Goal: Transaction & Acquisition: Purchase product/service

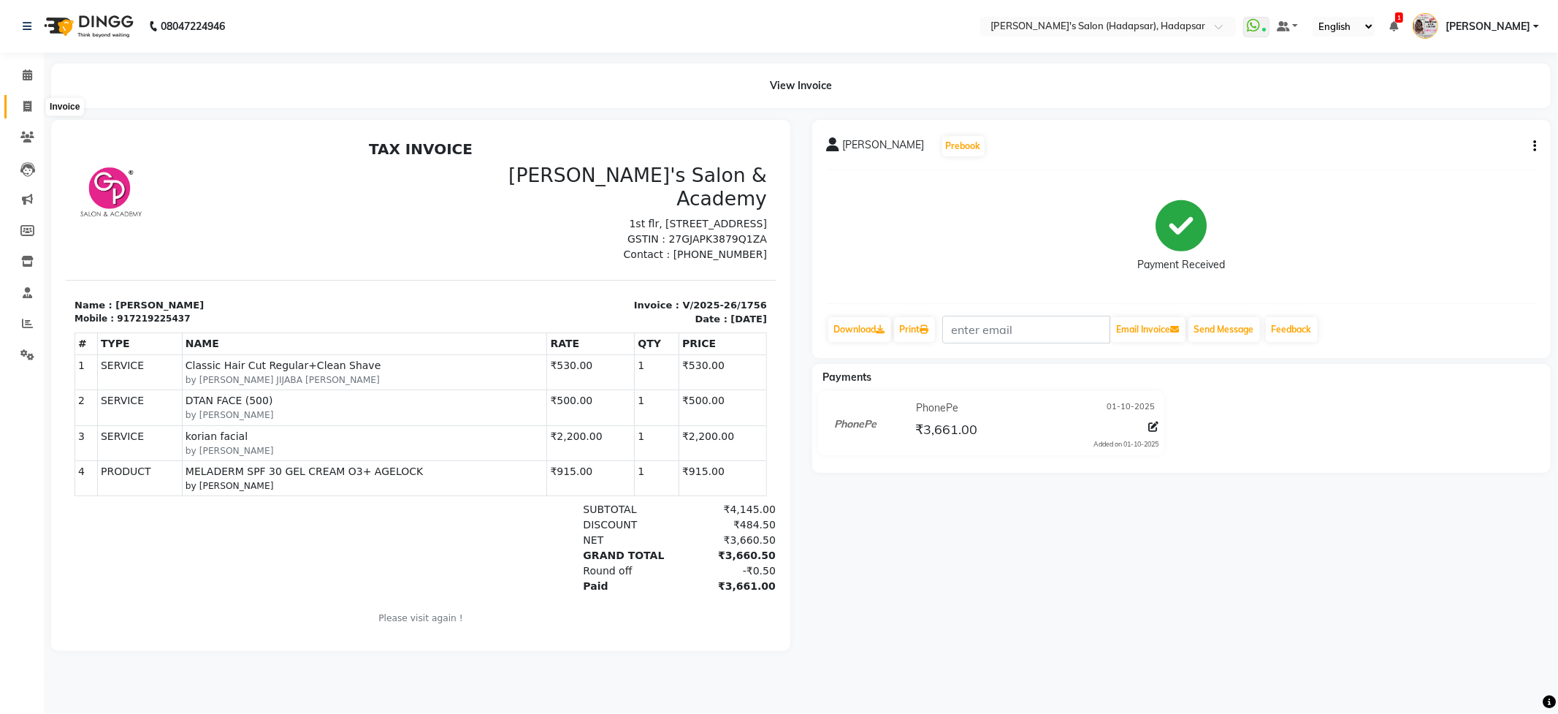
click at [25, 101] on icon at bounding box center [27, 106] width 8 height 11
select select "108"
select select "service"
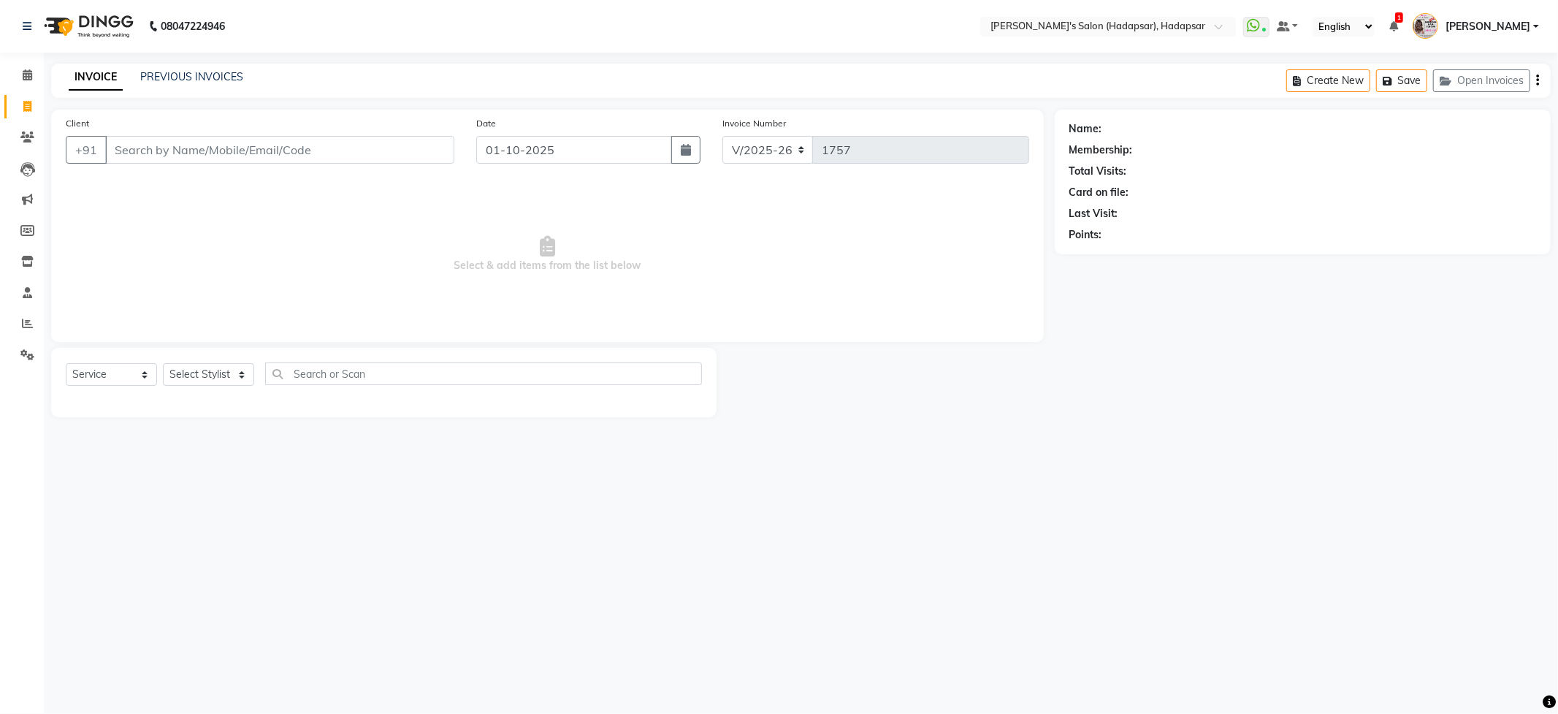
select select "9451"
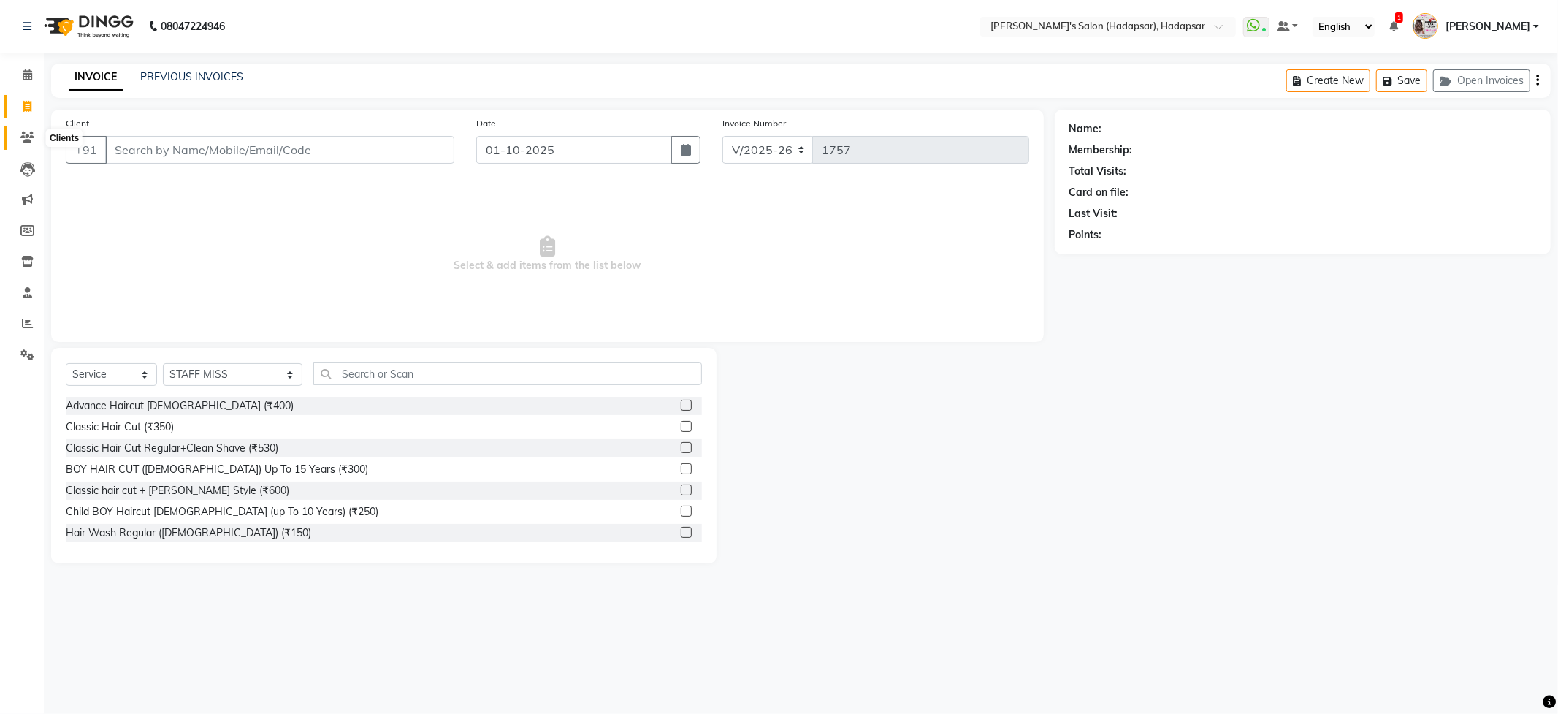
click at [36, 136] on span at bounding box center [28, 137] width 26 height 17
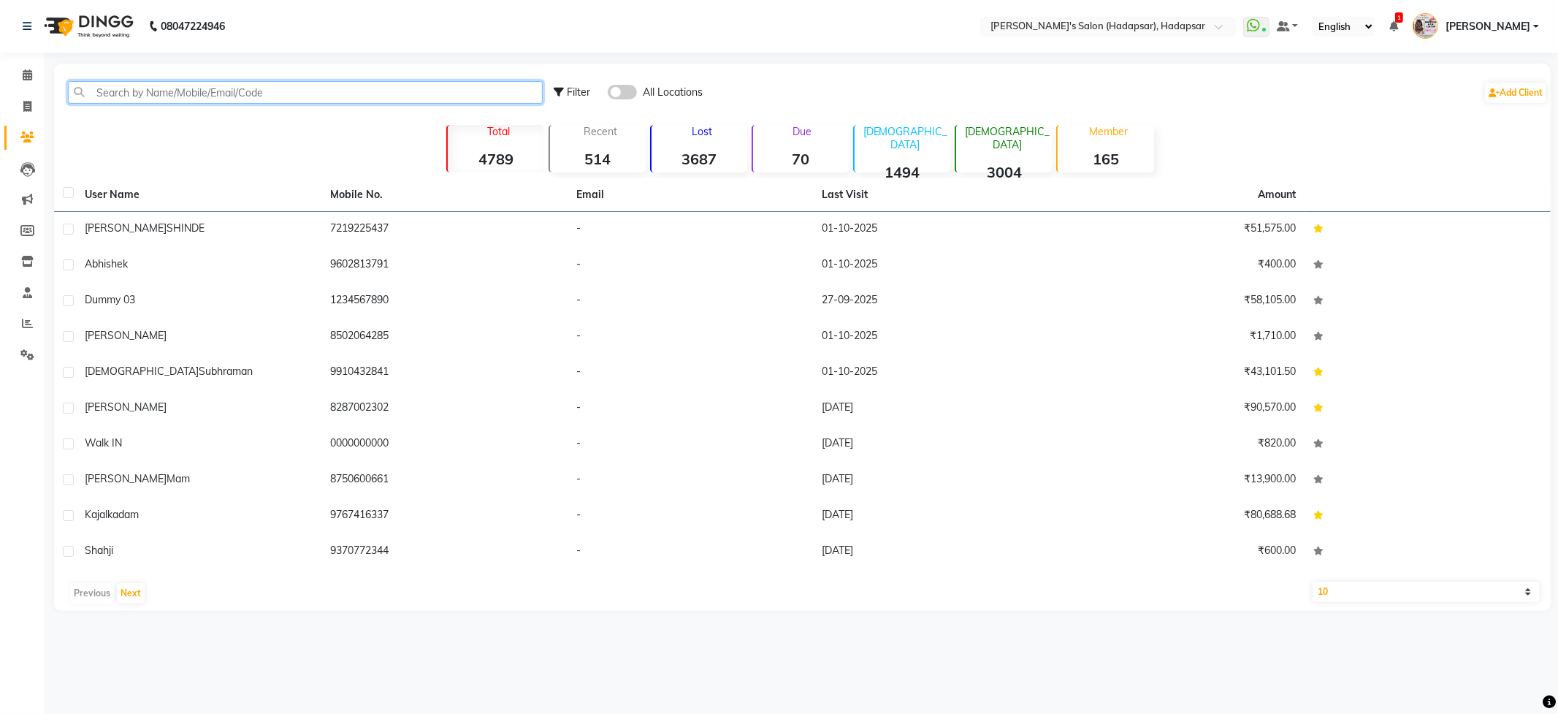
click at [172, 83] on input "text" at bounding box center [305, 92] width 475 height 23
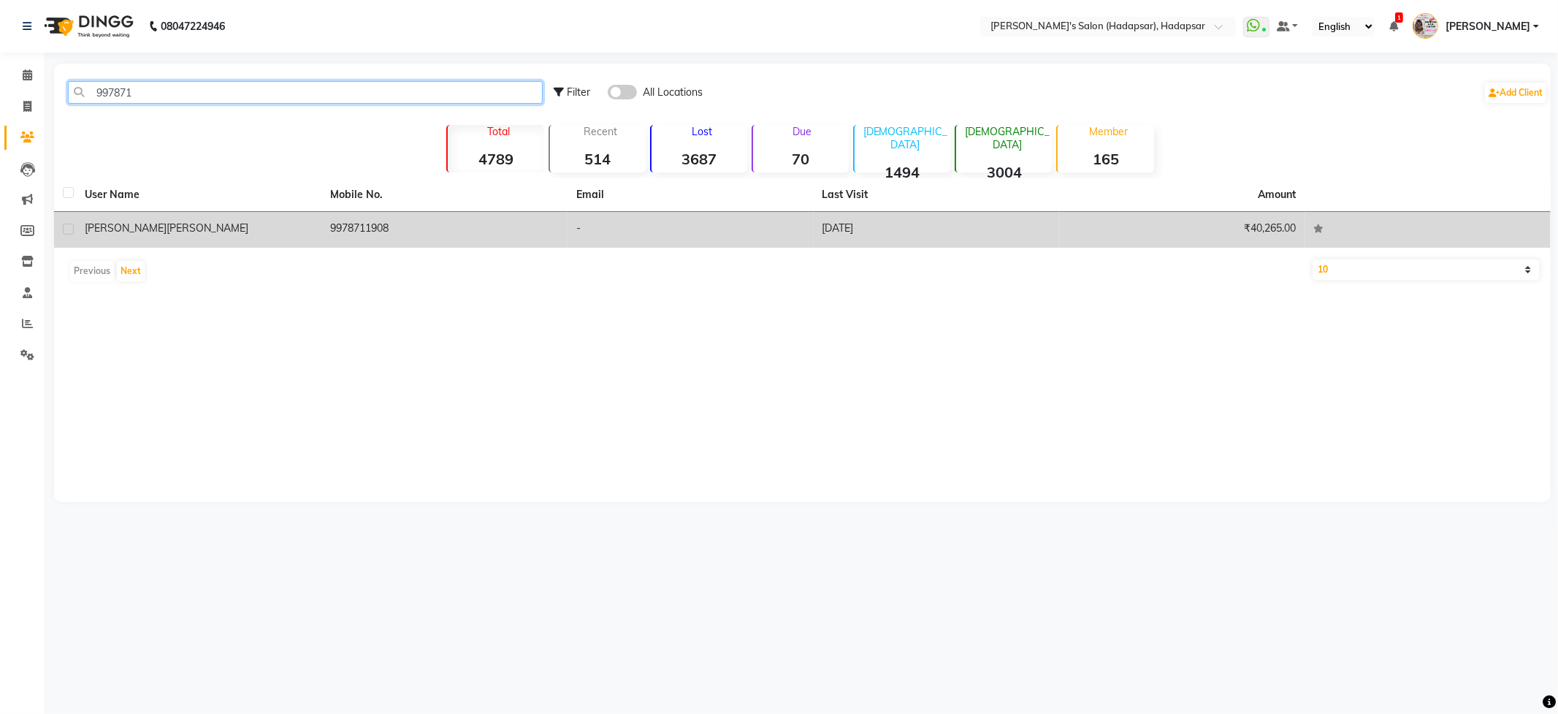
type input "997871"
click at [133, 217] on td "HETAL CHOUHAN" at bounding box center [199, 230] width 246 height 36
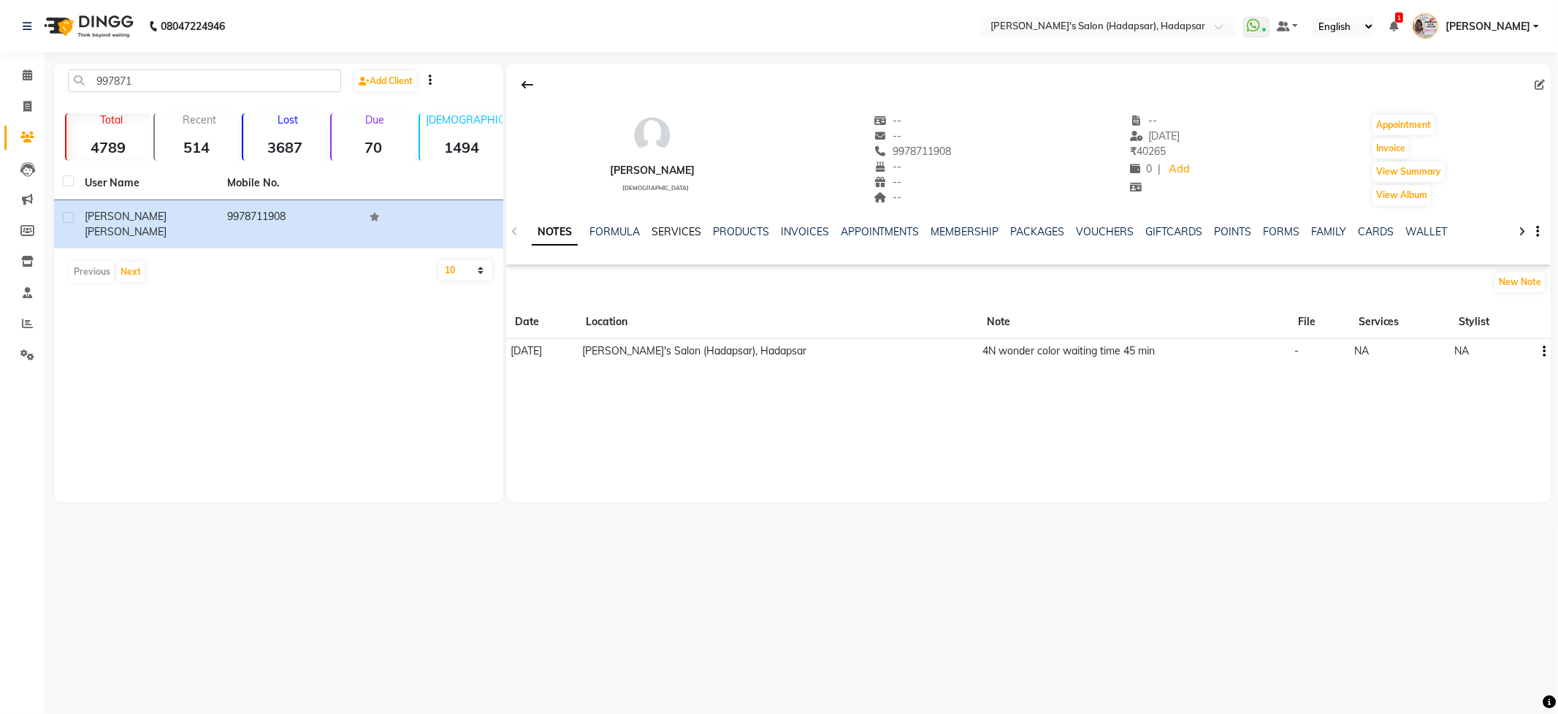
click at [661, 229] on link "SERVICES" at bounding box center [677, 231] width 50 height 13
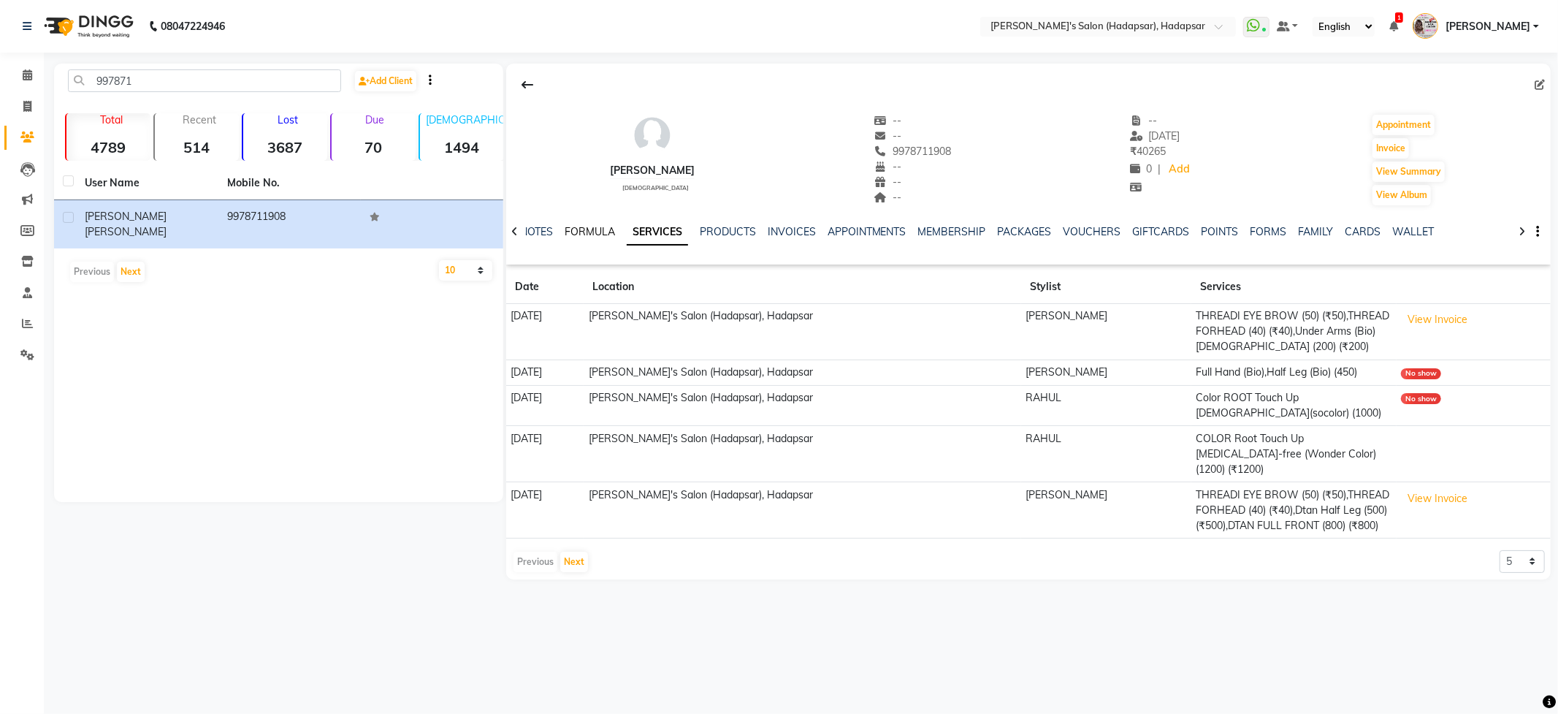
click at [588, 226] on link "FORMULA" at bounding box center [590, 231] width 50 height 13
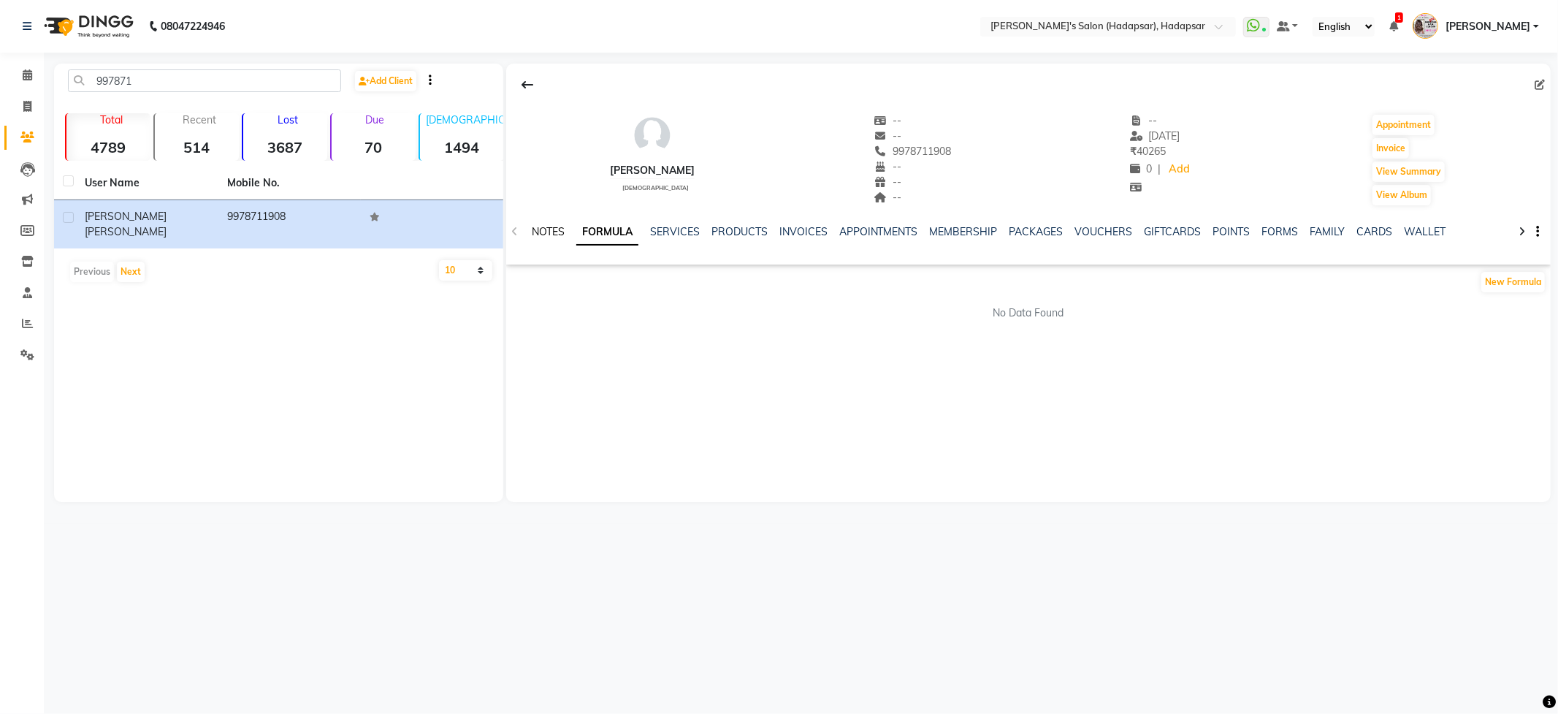
click at [555, 226] on link "NOTES" at bounding box center [548, 231] width 33 height 13
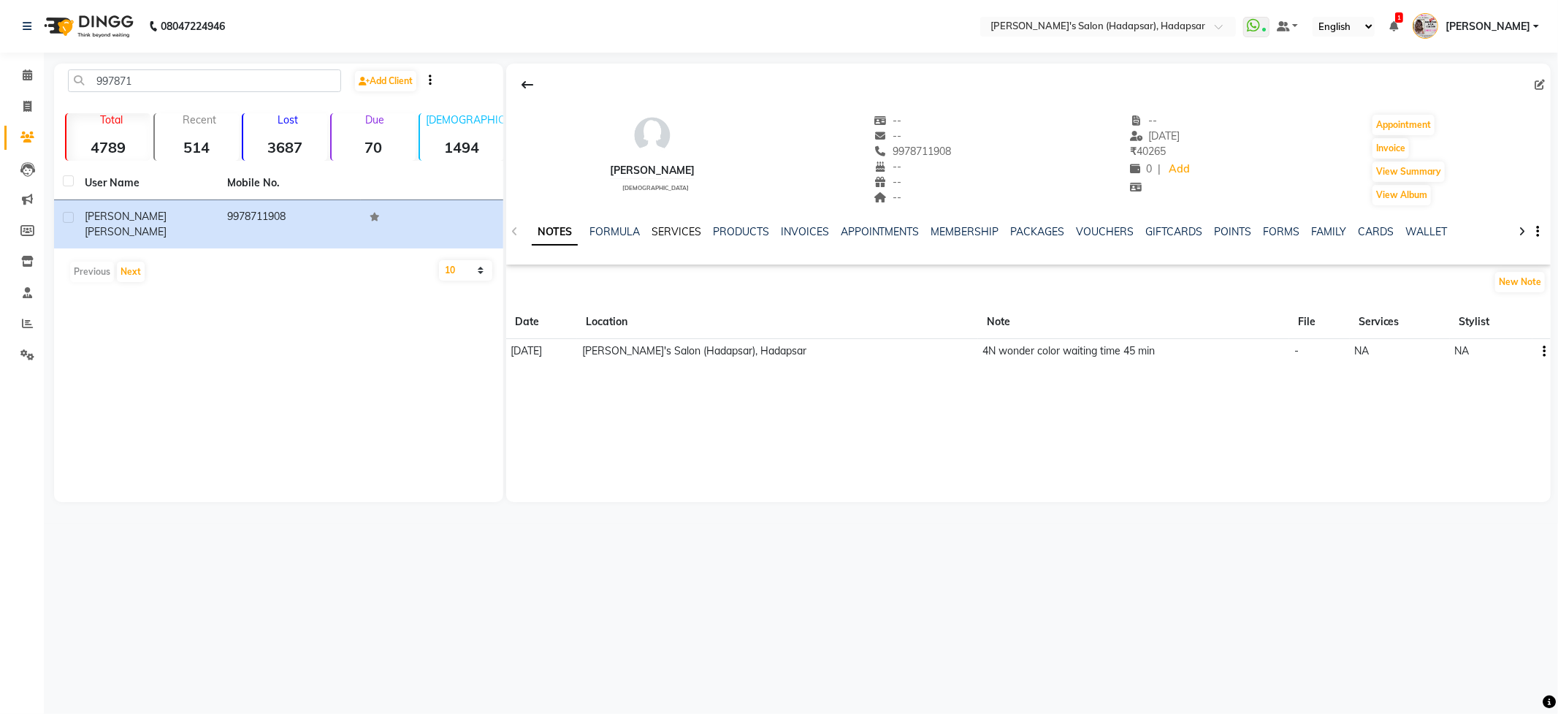
click at [664, 231] on link "SERVICES" at bounding box center [677, 231] width 50 height 13
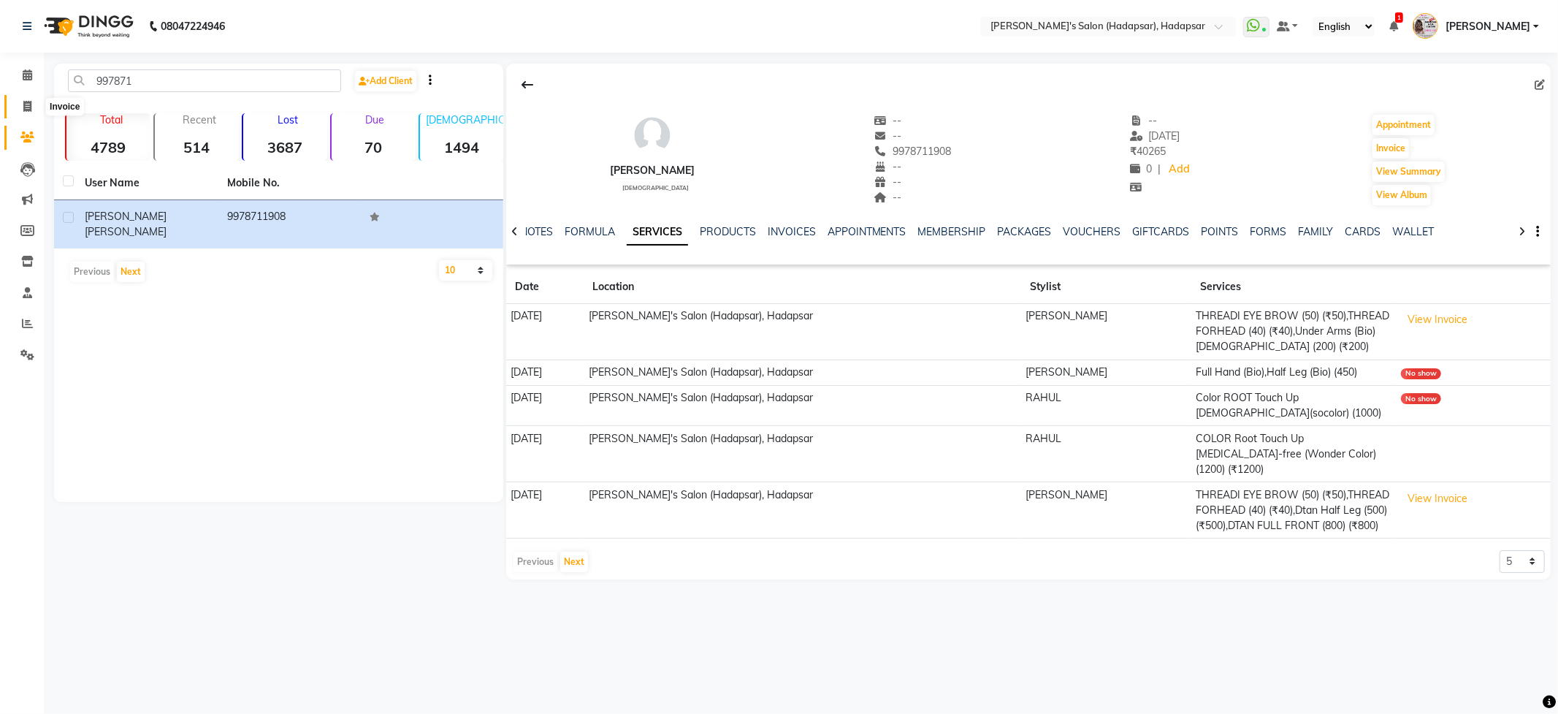
click at [24, 105] on icon at bounding box center [27, 106] width 8 height 11
select select "108"
select select "service"
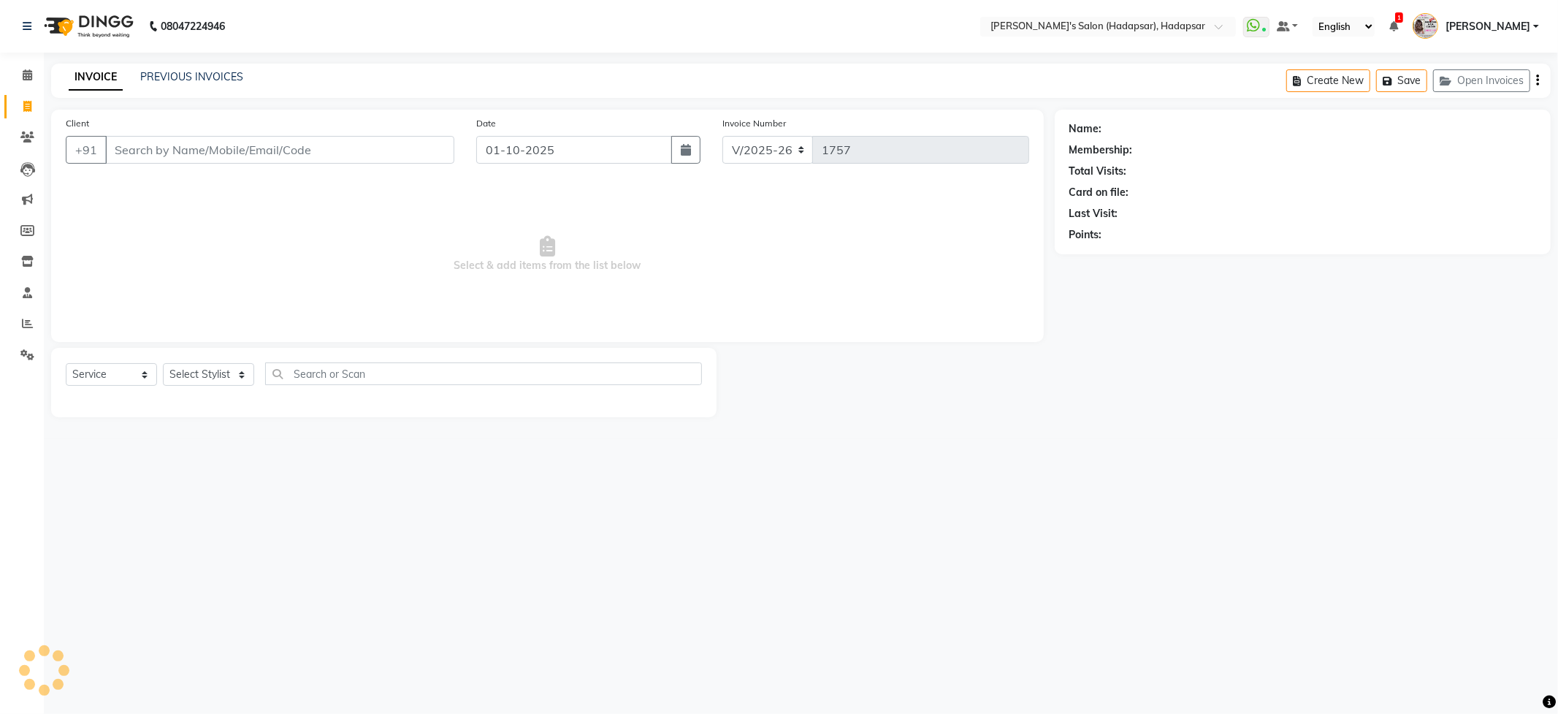
select select "9451"
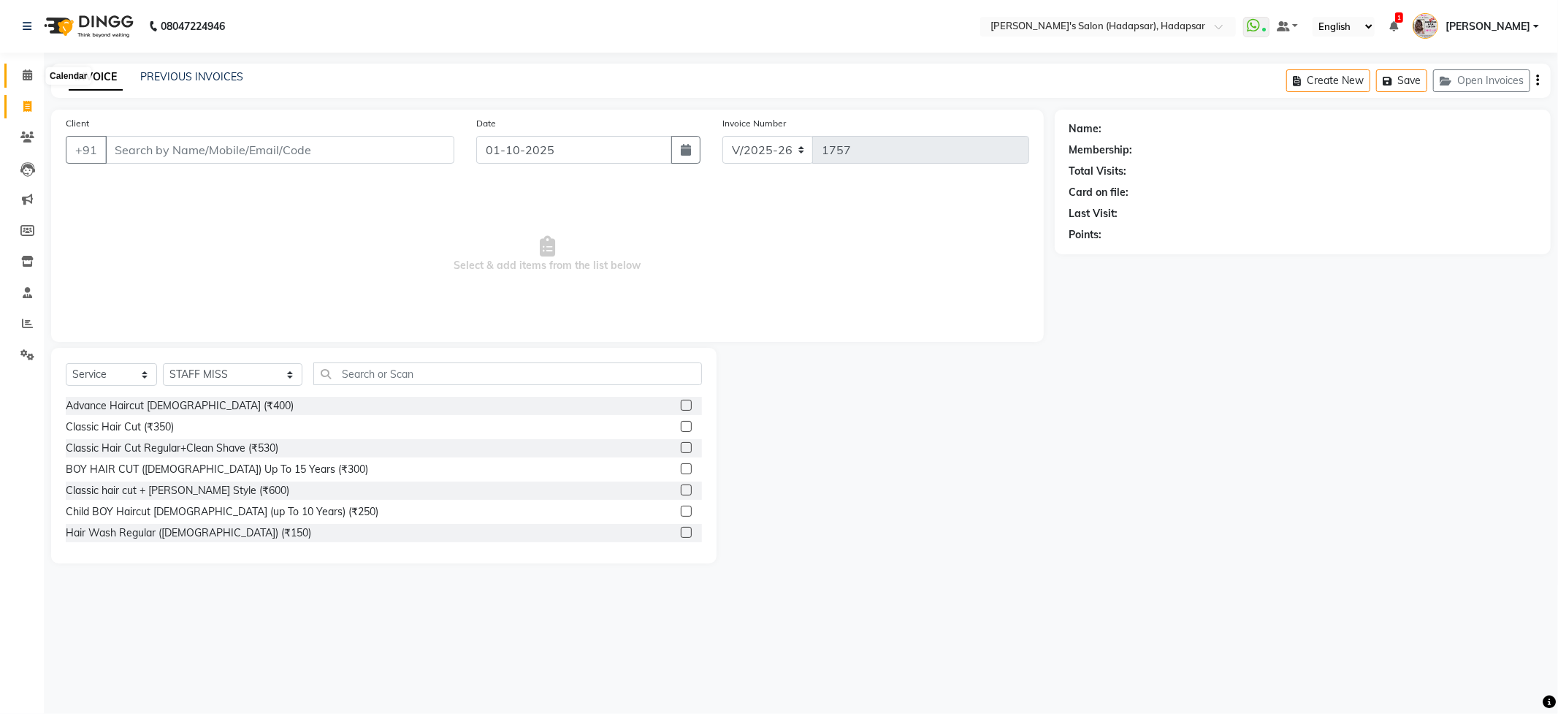
click at [27, 75] on icon at bounding box center [27, 74] width 9 height 11
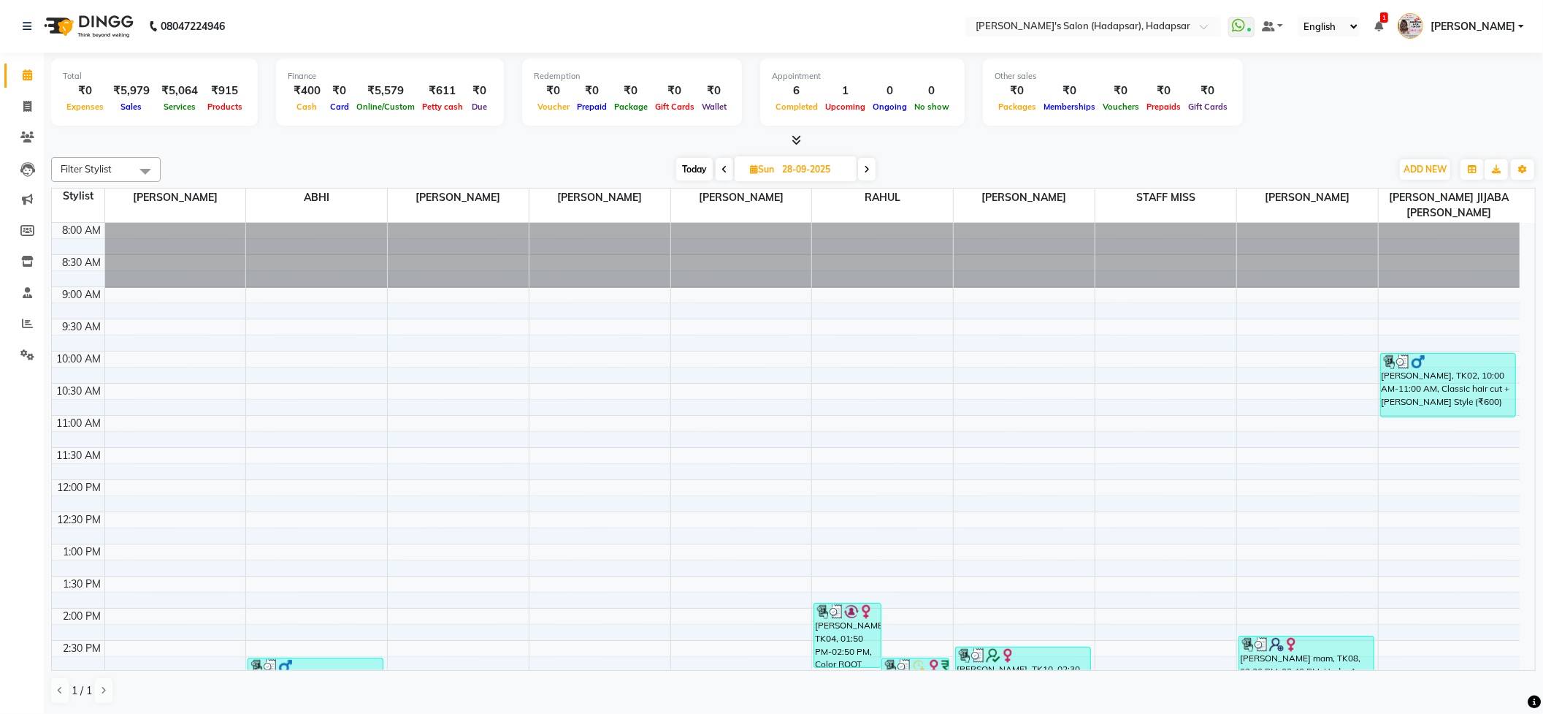
click at [866, 165] on icon at bounding box center [867, 169] width 6 height 9
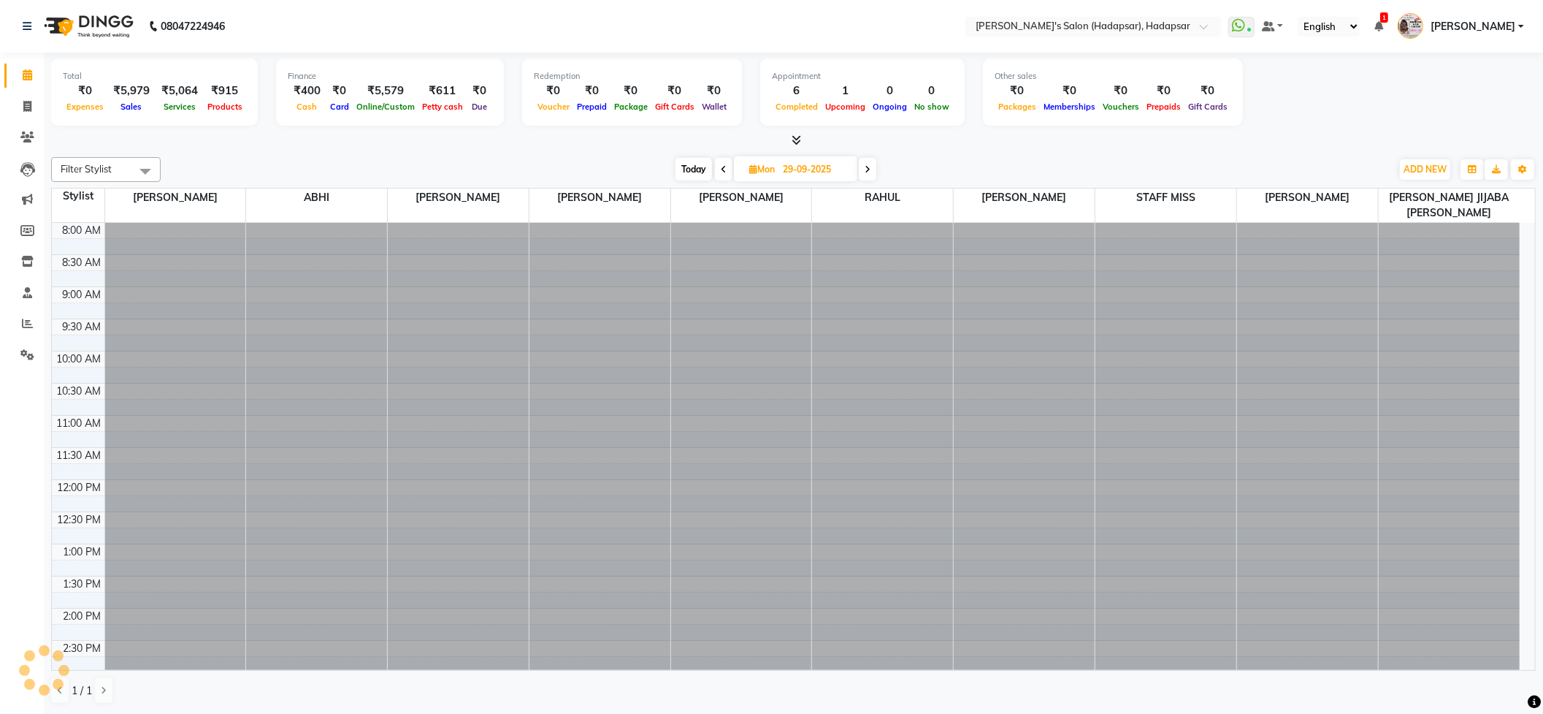
scroll to position [581, 0]
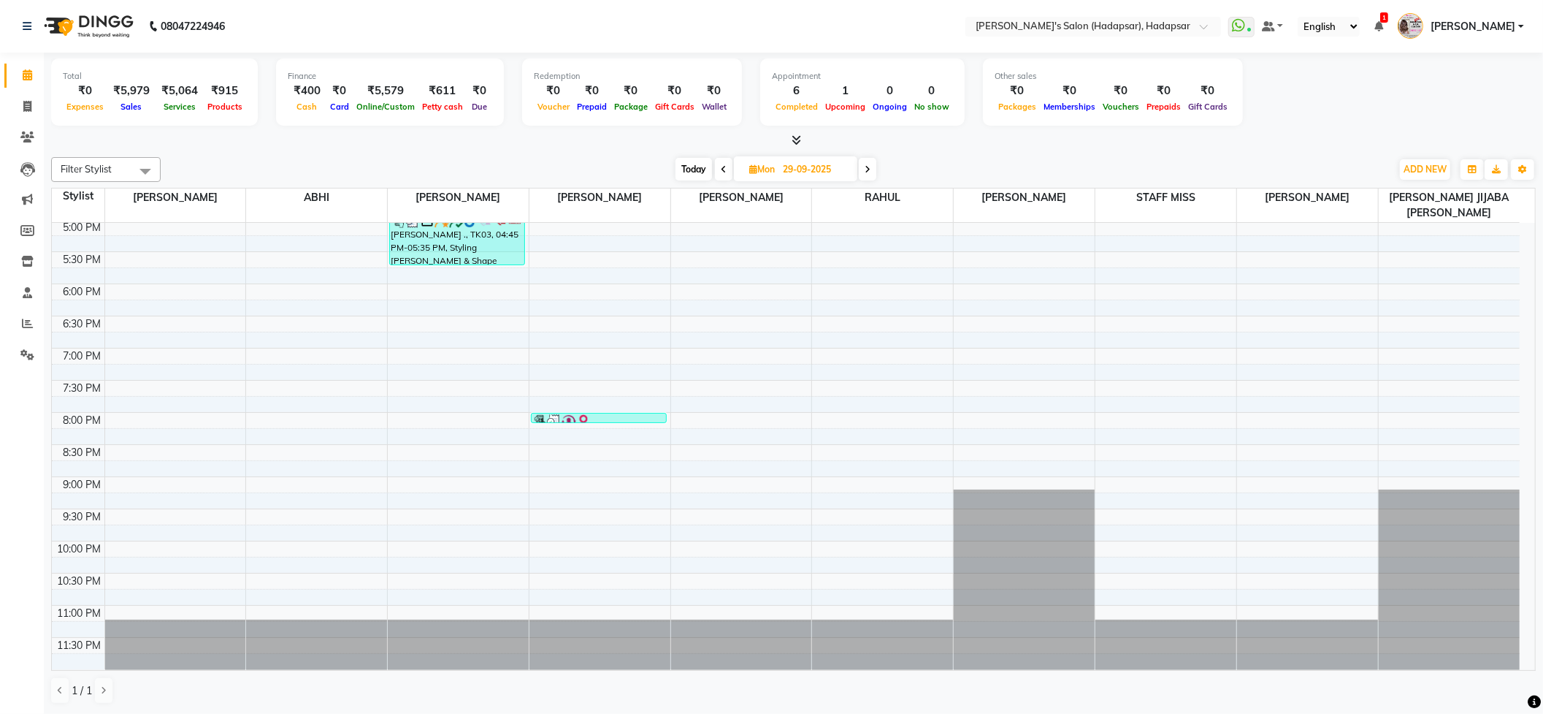
click at [872, 176] on span at bounding box center [868, 169] width 18 height 23
type input "[DATE]"
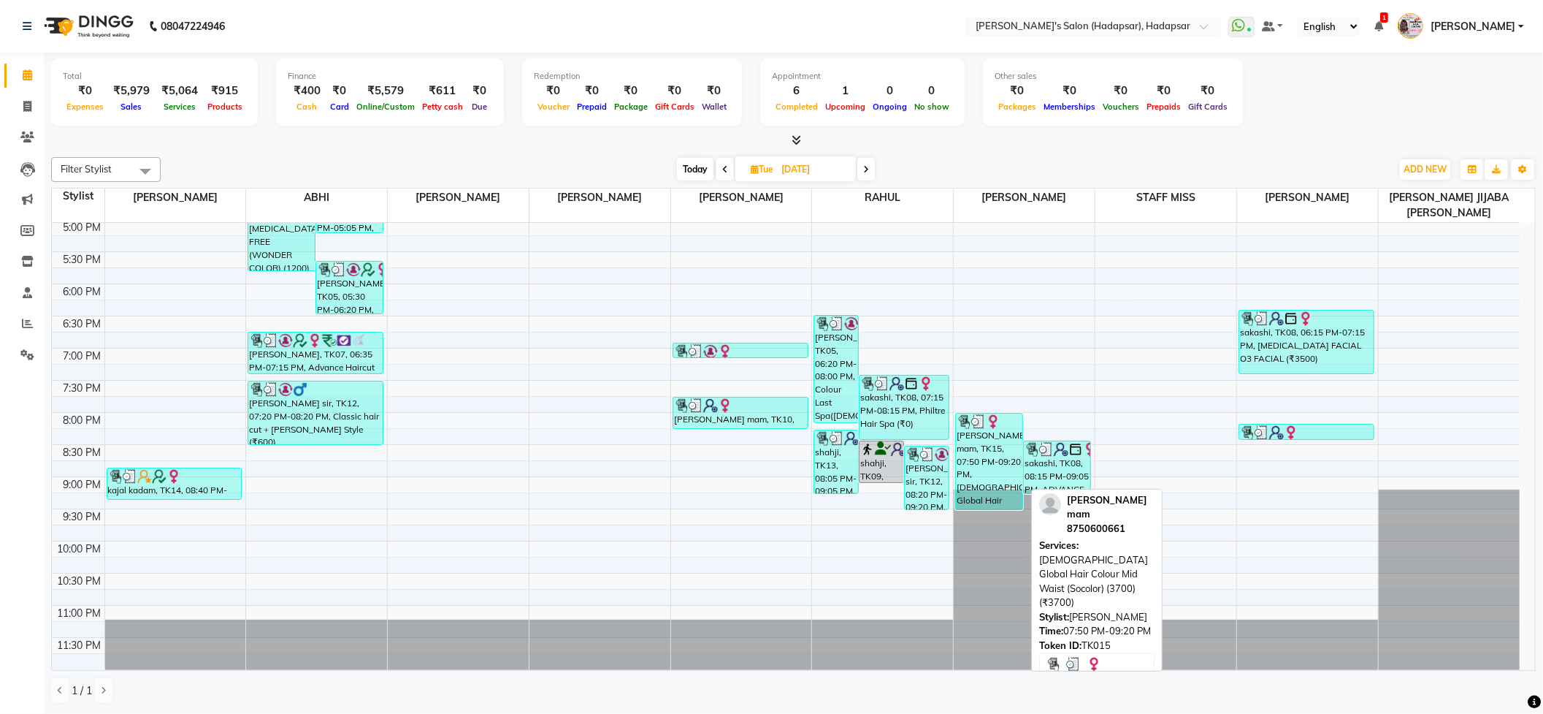
click at [983, 443] on div "[PERSON_NAME] mam, TK15, 07:50 PM-09:20 PM, [DEMOGRAPHIC_DATA] Global Hair Colo…" at bounding box center [989, 461] width 66 height 96
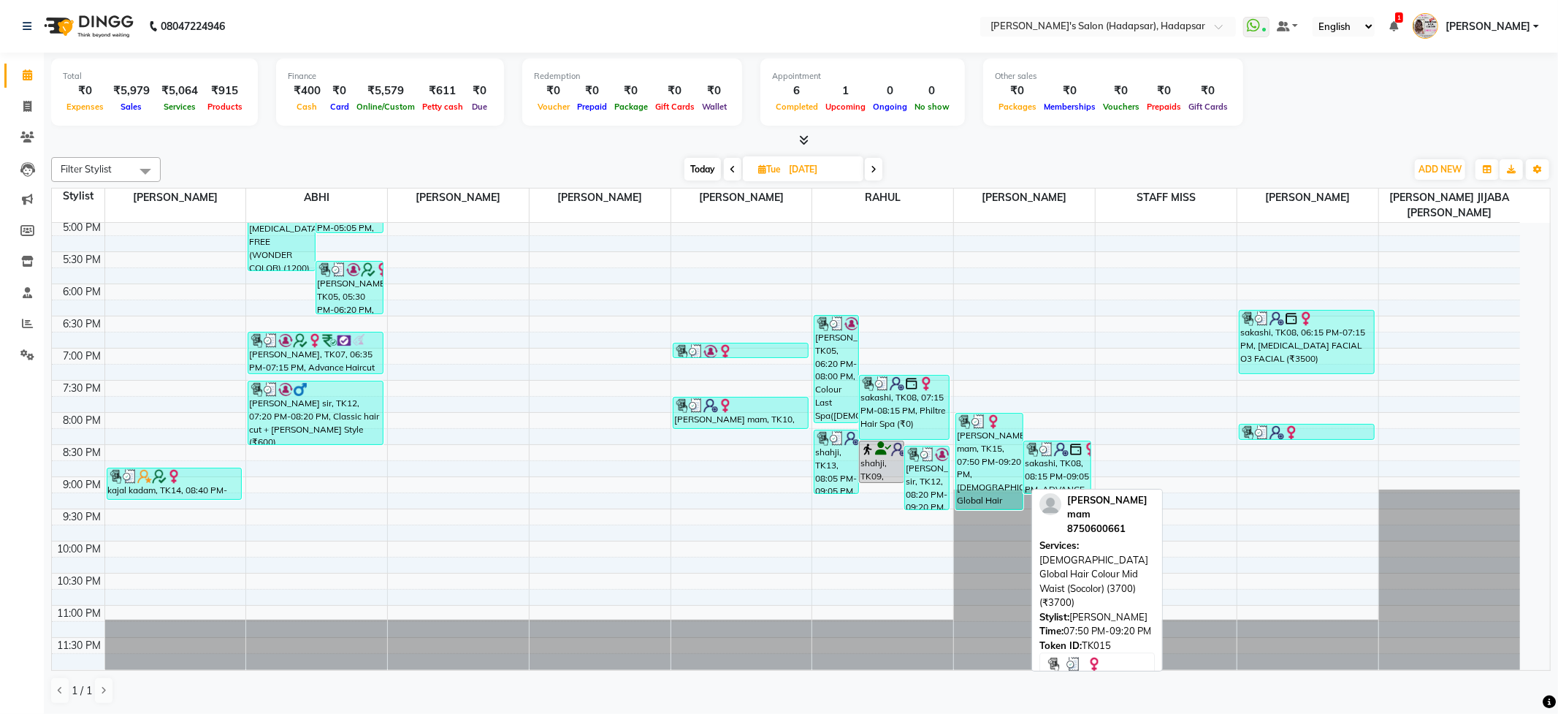
select select "3"
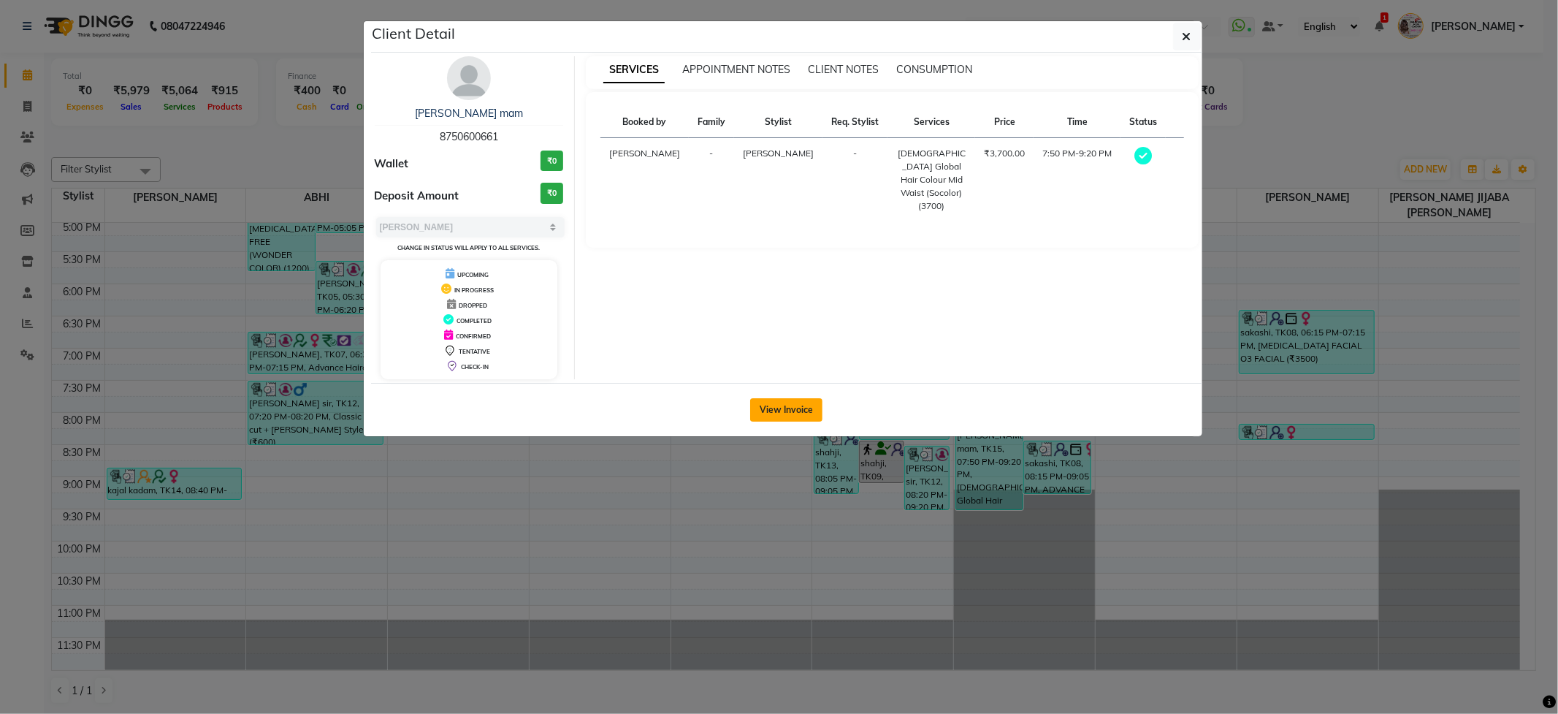
click at [792, 411] on button "View Invoice" at bounding box center [786, 409] width 72 height 23
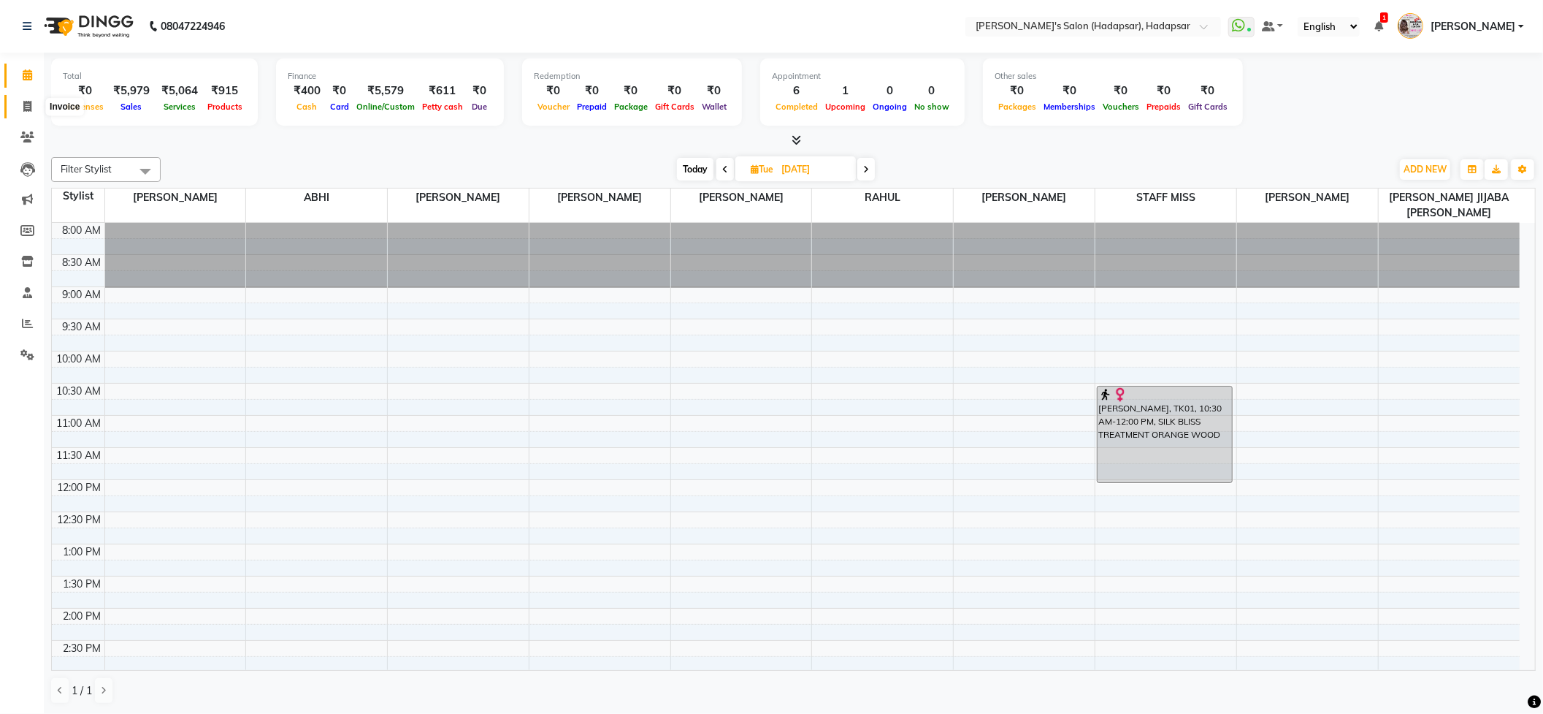
click at [29, 110] on icon at bounding box center [27, 106] width 8 height 11
select select "108"
select select "service"
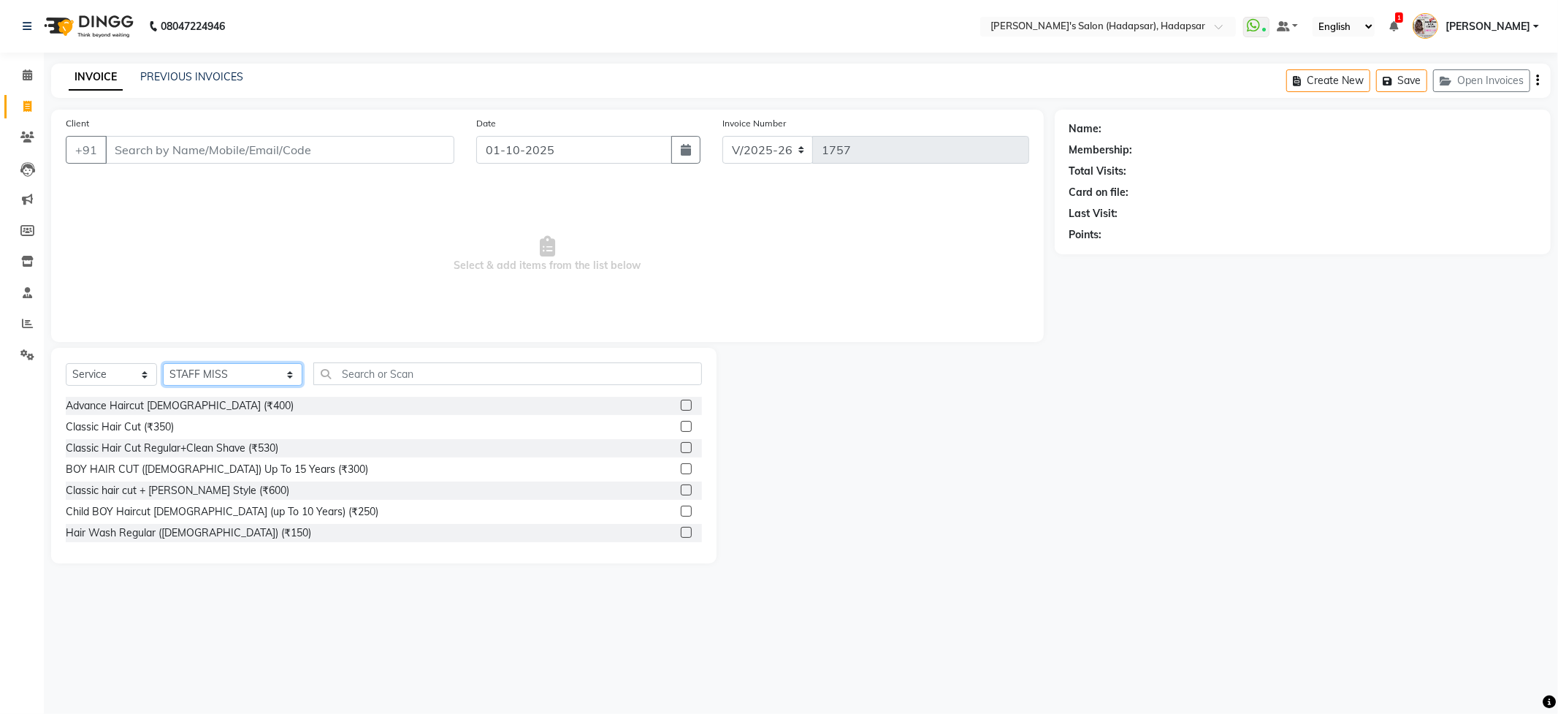
click at [203, 375] on select "Select Stylist ABHI AJINATH RATHOD APEKSHA GAIKWAD MANAGER PAVAN PRIYA DAREKAR …" at bounding box center [233, 374] width 140 height 23
select select "57237"
click at [163, 363] on select "Select Stylist ABHI AJINATH RATHOD APEKSHA GAIKWAD MANAGER PAVAN PRIYA DAREKAR …" at bounding box center [233, 374] width 140 height 23
click at [378, 383] on input "text" at bounding box center [507, 373] width 388 height 23
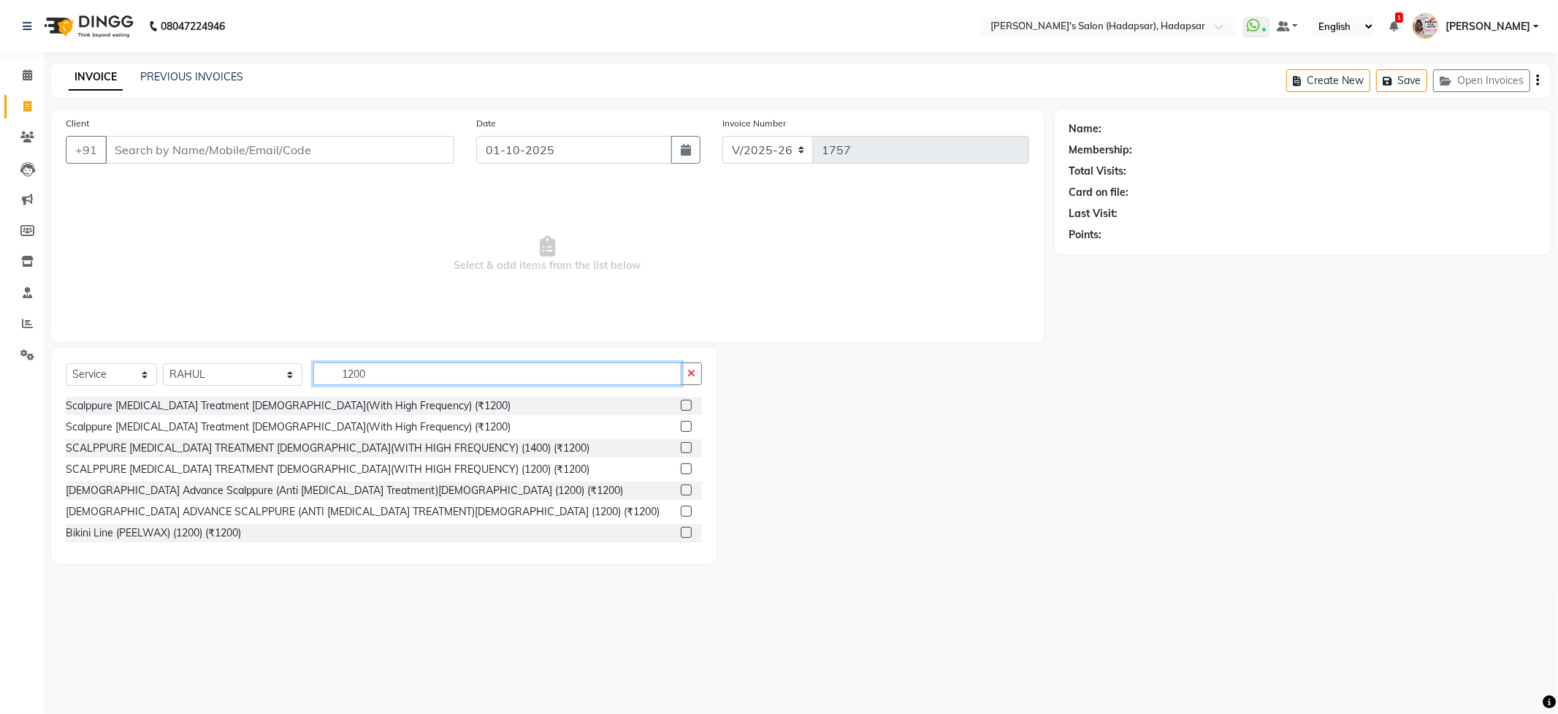
click at [334, 371] on input "1200" at bounding box center [496, 373] width 367 height 23
type input "1"
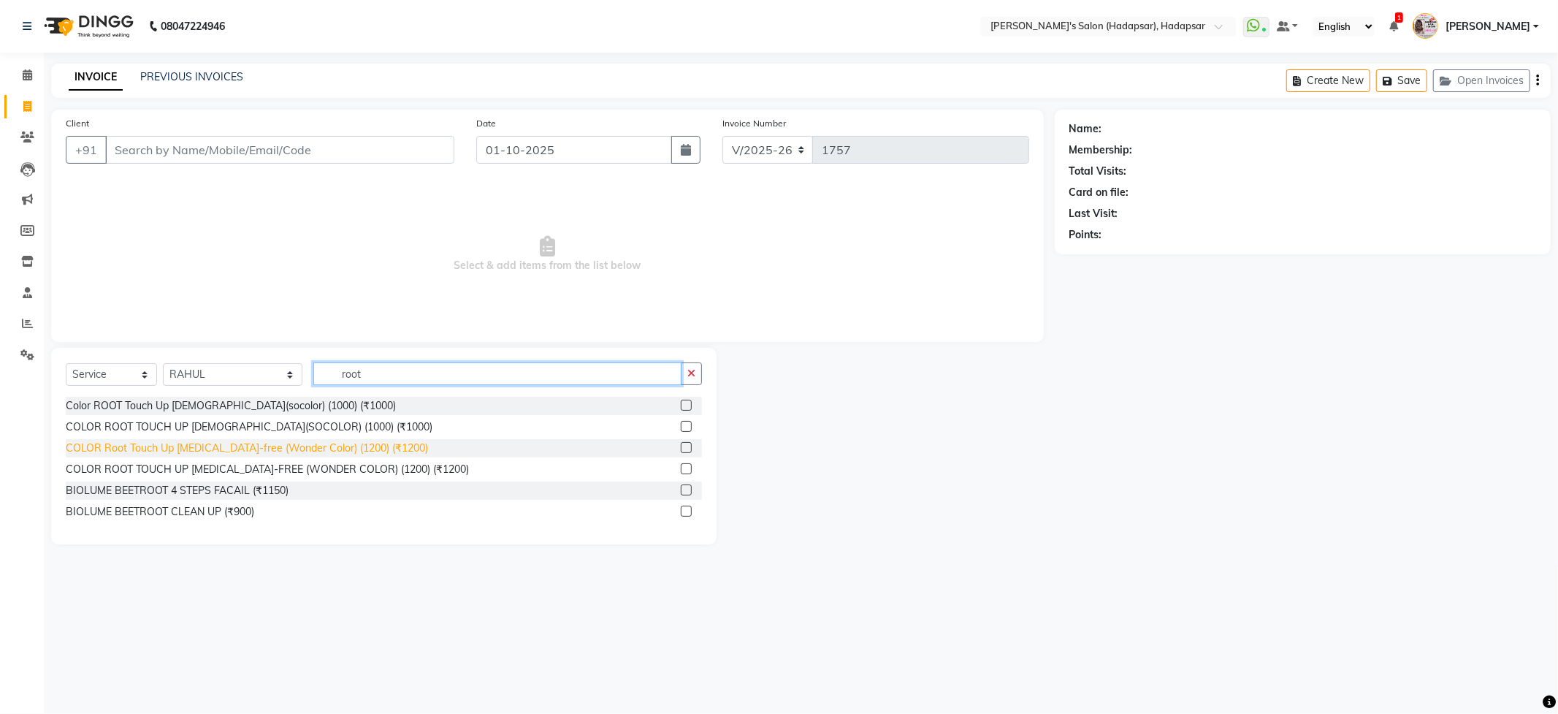
type input "root"
click at [310, 446] on div "COLOR Root Touch Up [MEDICAL_DATA]-free (Wonder Color) (1200) (₹1200)" at bounding box center [247, 447] width 362 height 15
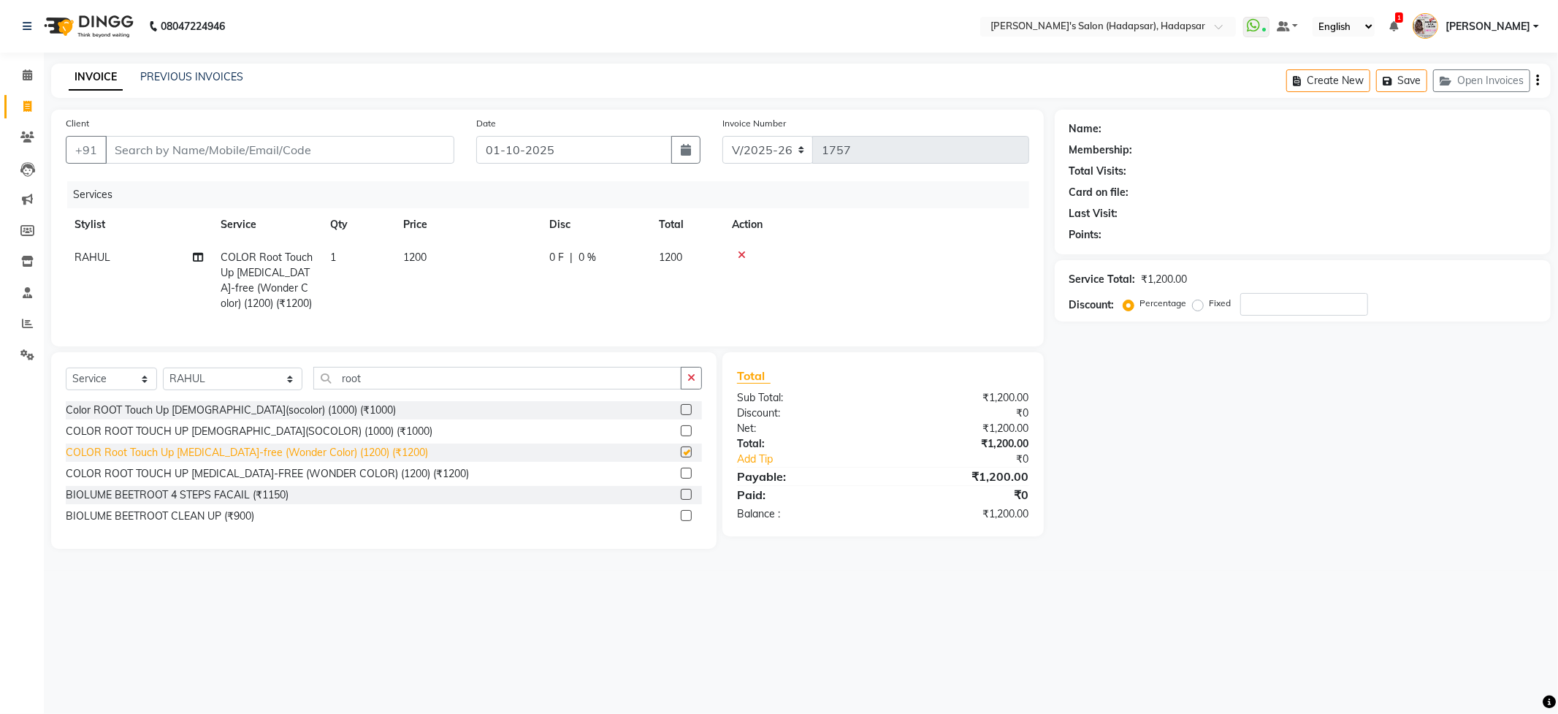
checkbox input "false"
drag, startPoint x: 381, startPoint y: 141, endPoint x: 358, endPoint y: 200, distance: 63.4
click at [384, 168] on div "Client +91" at bounding box center [260, 145] width 411 height 60
type input "9"
type input "0"
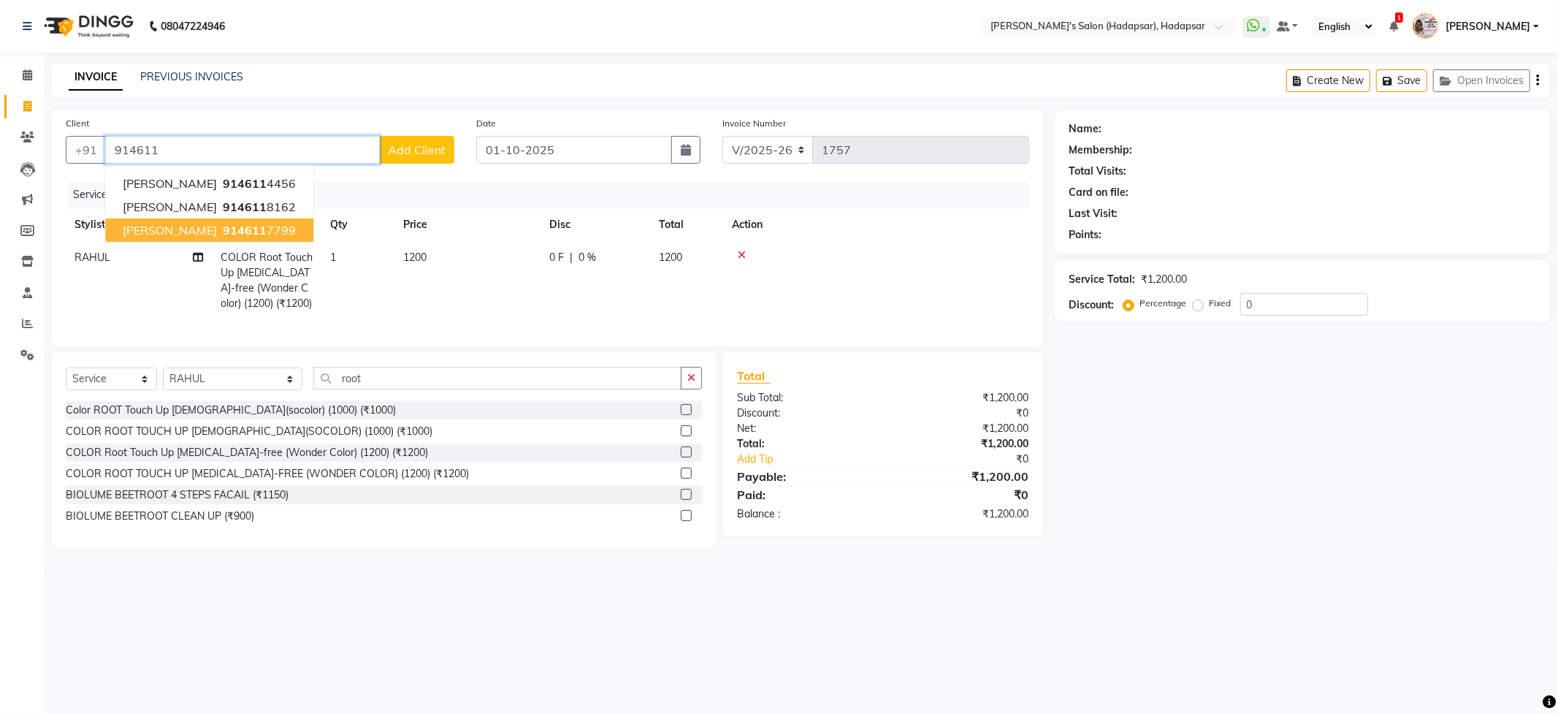
click at [223, 232] on span "914611" at bounding box center [245, 230] width 44 height 15
type input "9146117799"
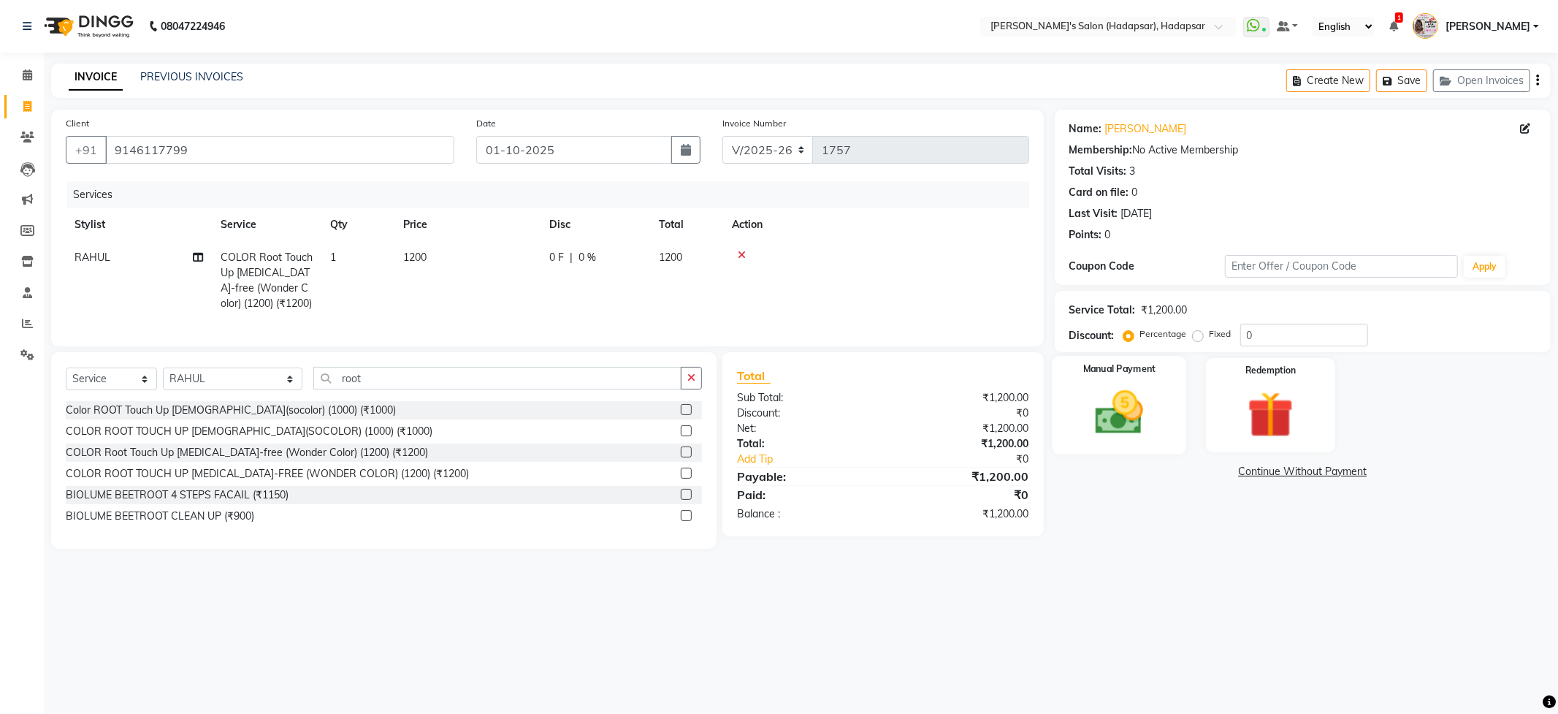
click at [1134, 404] on img at bounding box center [1119, 413] width 78 height 56
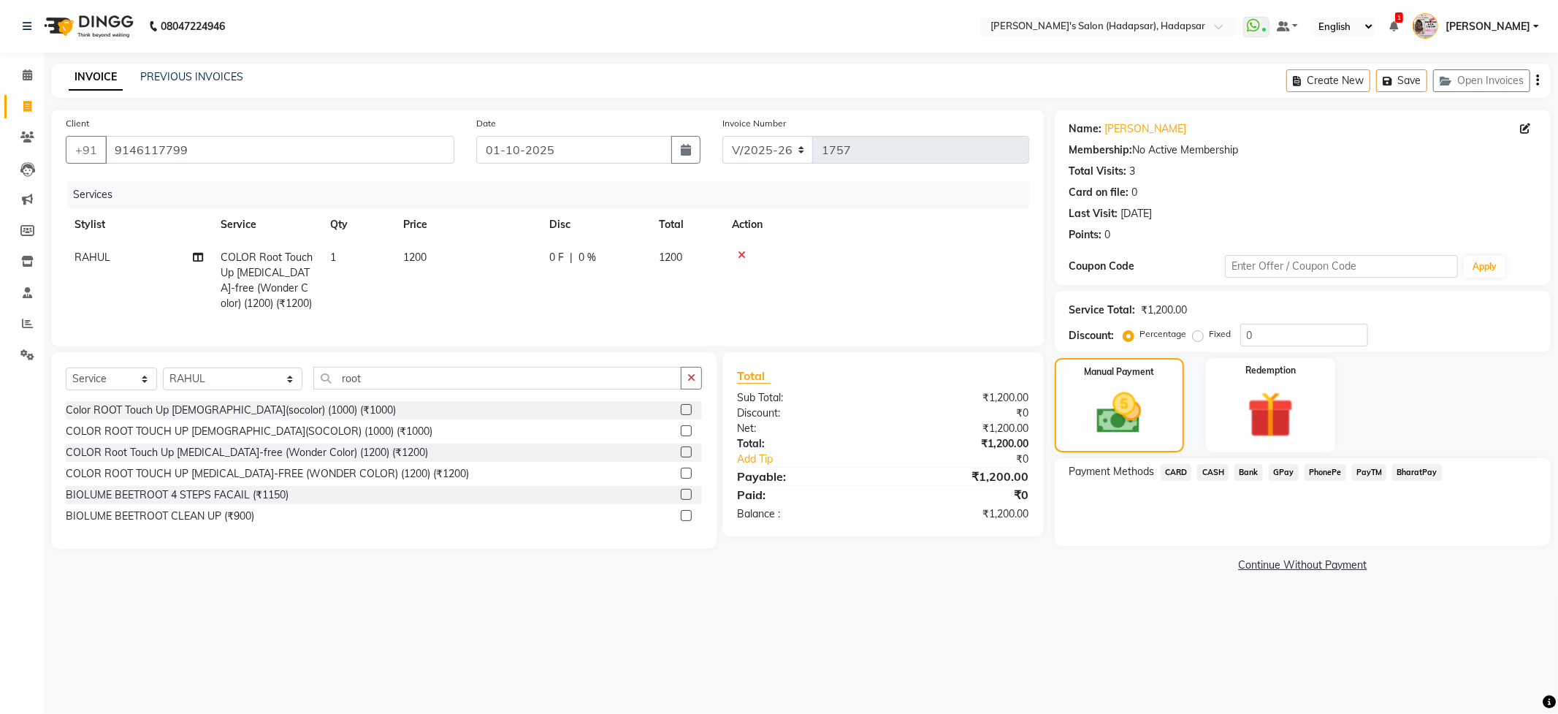
click at [1327, 471] on span "PhonePe" at bounding box center [1326, 472] width 42 height 17
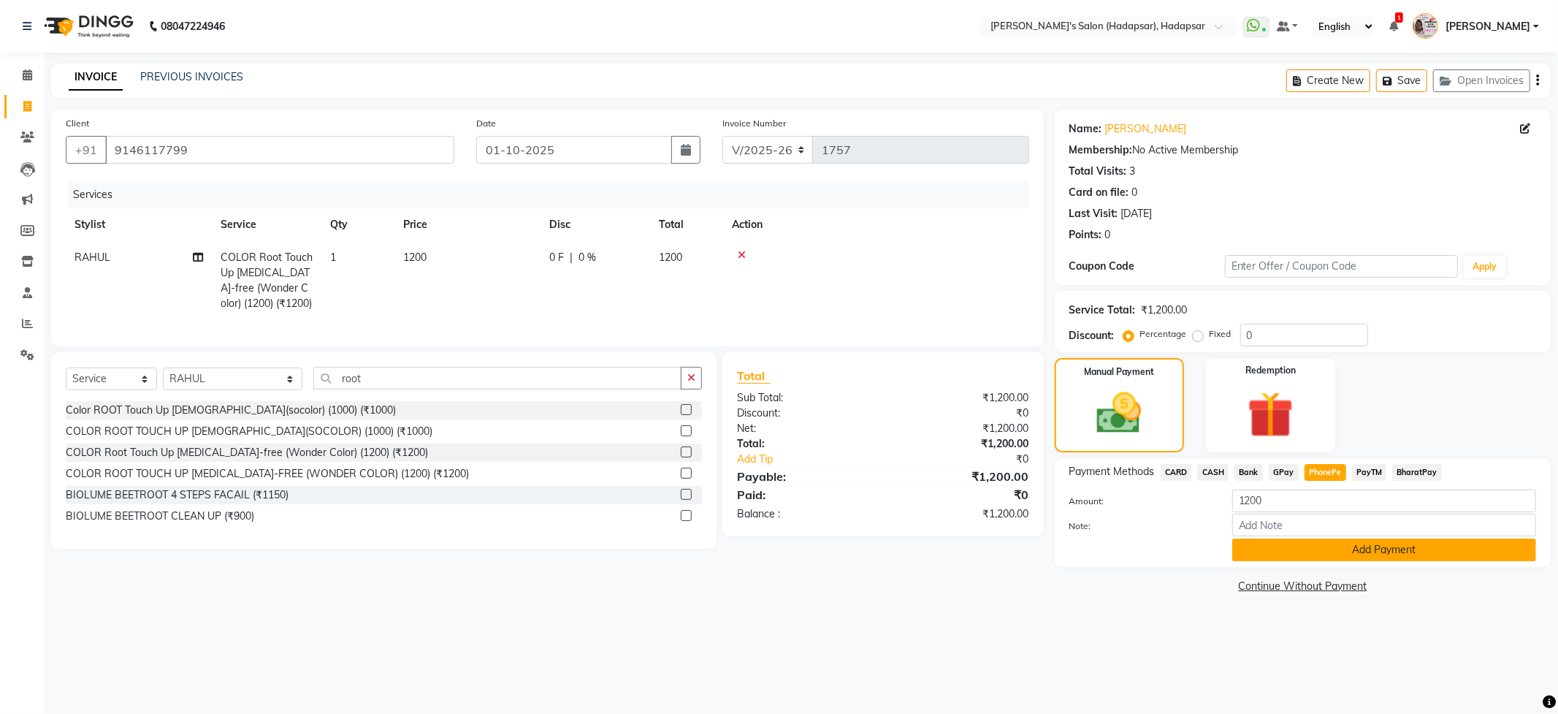
click at [1372, 555] on button "Add Payment" at bounding box center [1384, 549] width 304 height 23
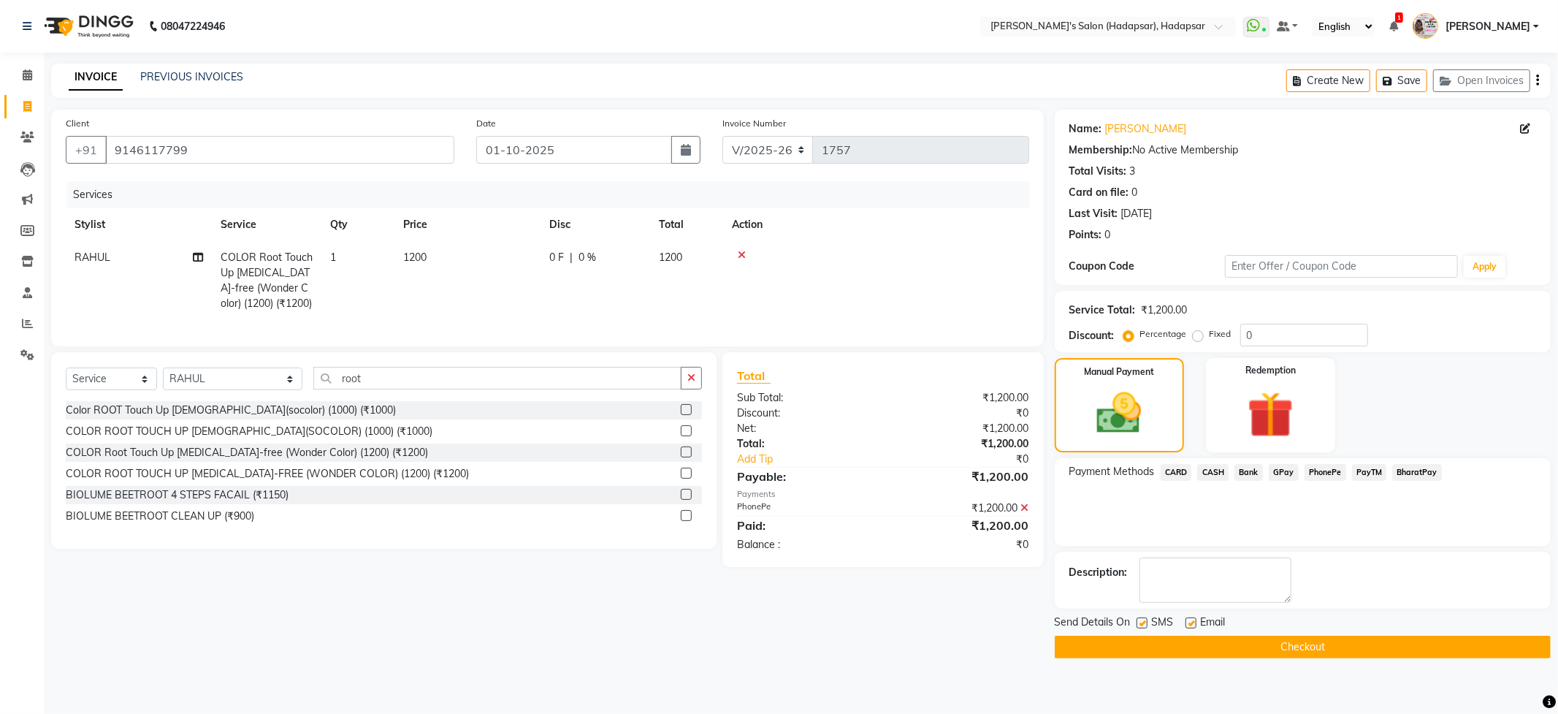
click at [1228, 643] on button "Checkout" at bounding box center [1303, 646] width 496 height 23
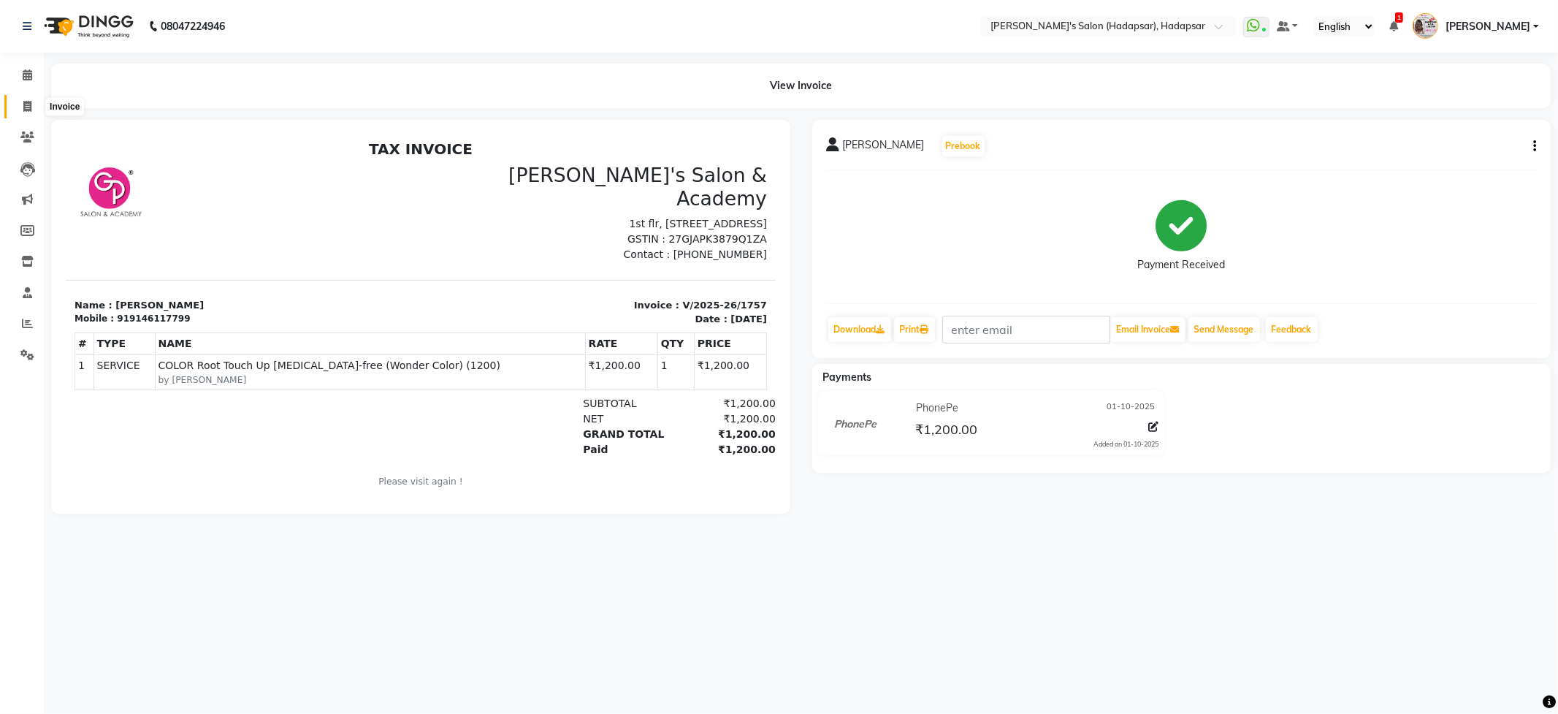
click at [33, 102] on span at bounding box center [28, 107] width 26 height 17
select select "service"
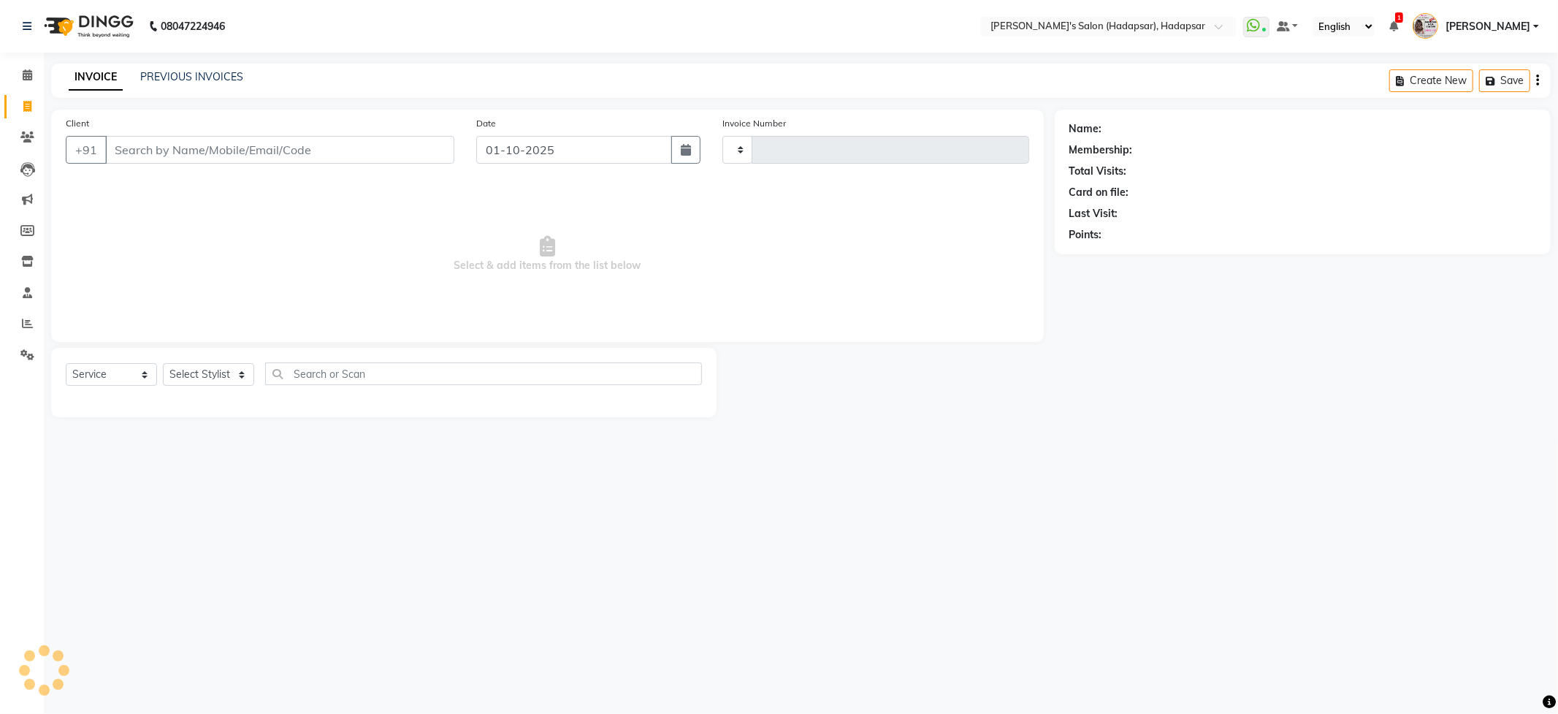
type input "1758"
select select "108"
click at [156, 70] on link "PREVIOUS INVOICES" at bounding box center [191, 76] width 103 height 13
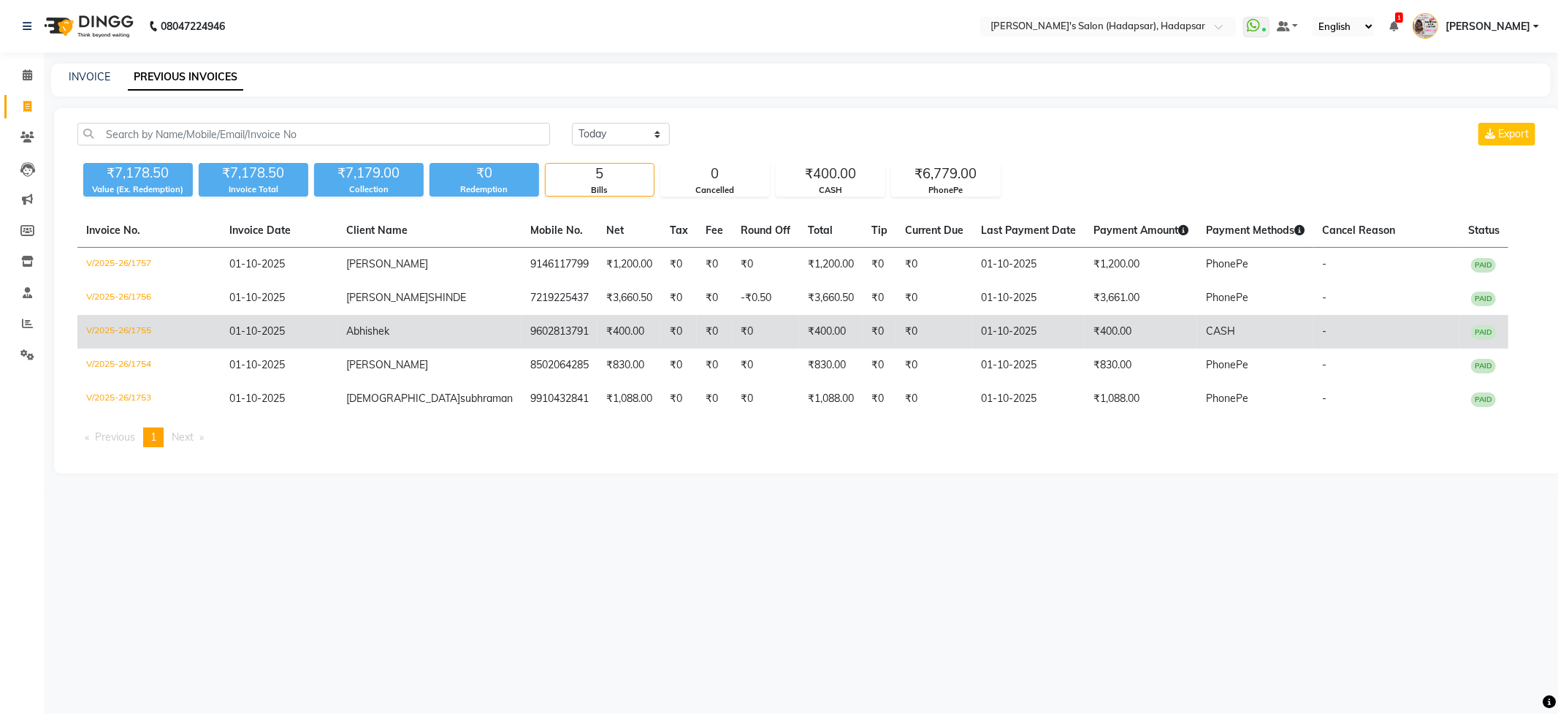
click at [661, 329] on td "₹0" at bounding box center [679, 332] width 36 height 34
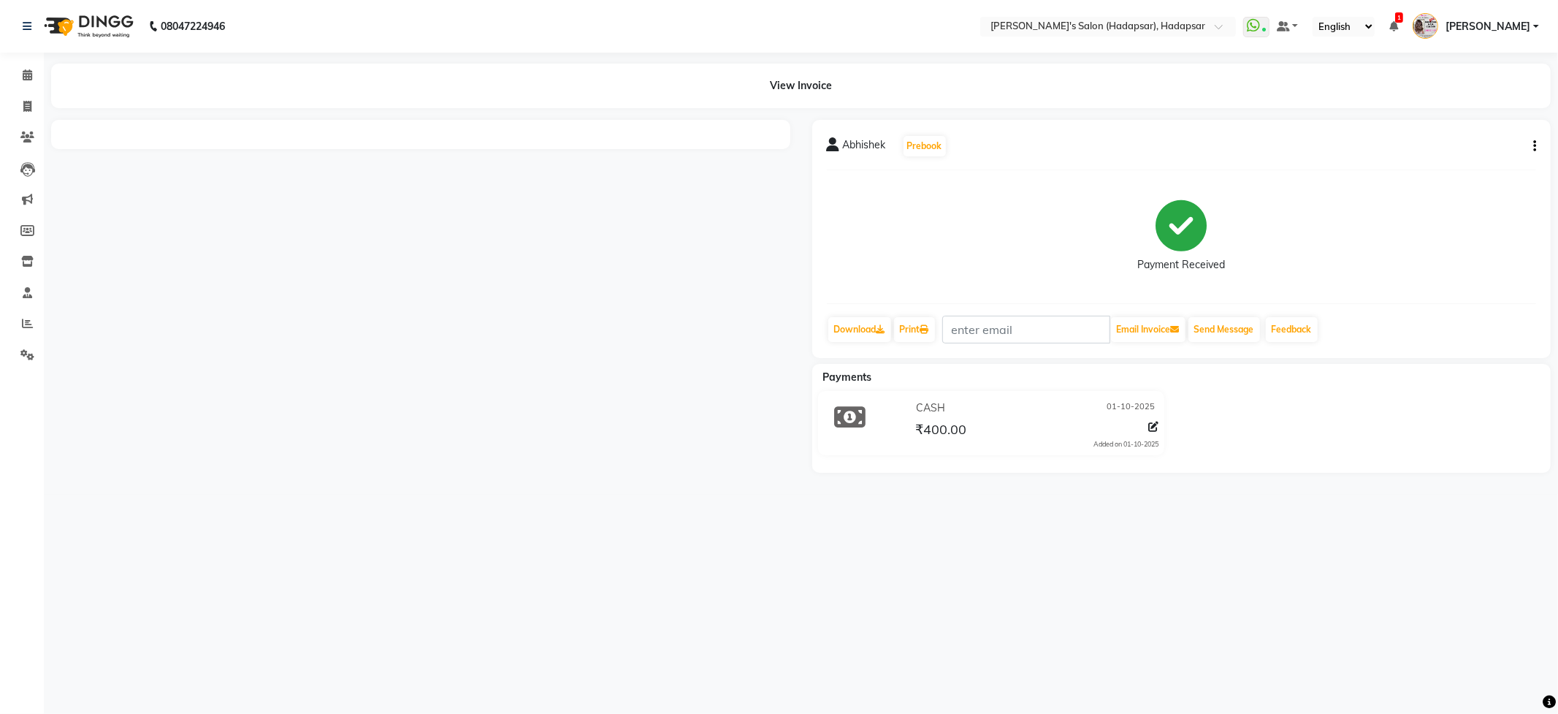
click at [1535, 147] on icon "button" at bounding box center [1534, 146] width 3 height 1
click at [1465, 146] on div "Edit Item Staff" at bounding box center [1461, 146] width 100 height 18
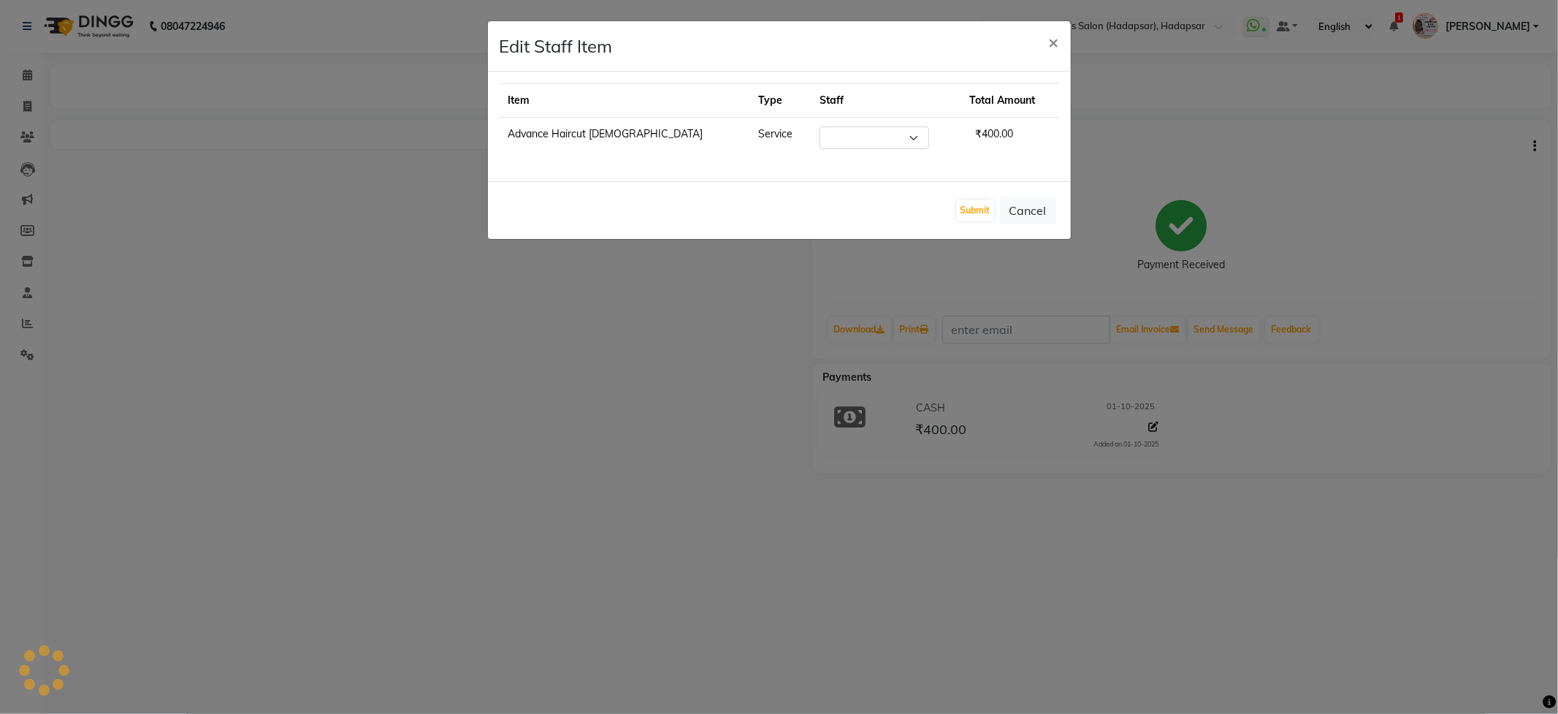
select select "82667"
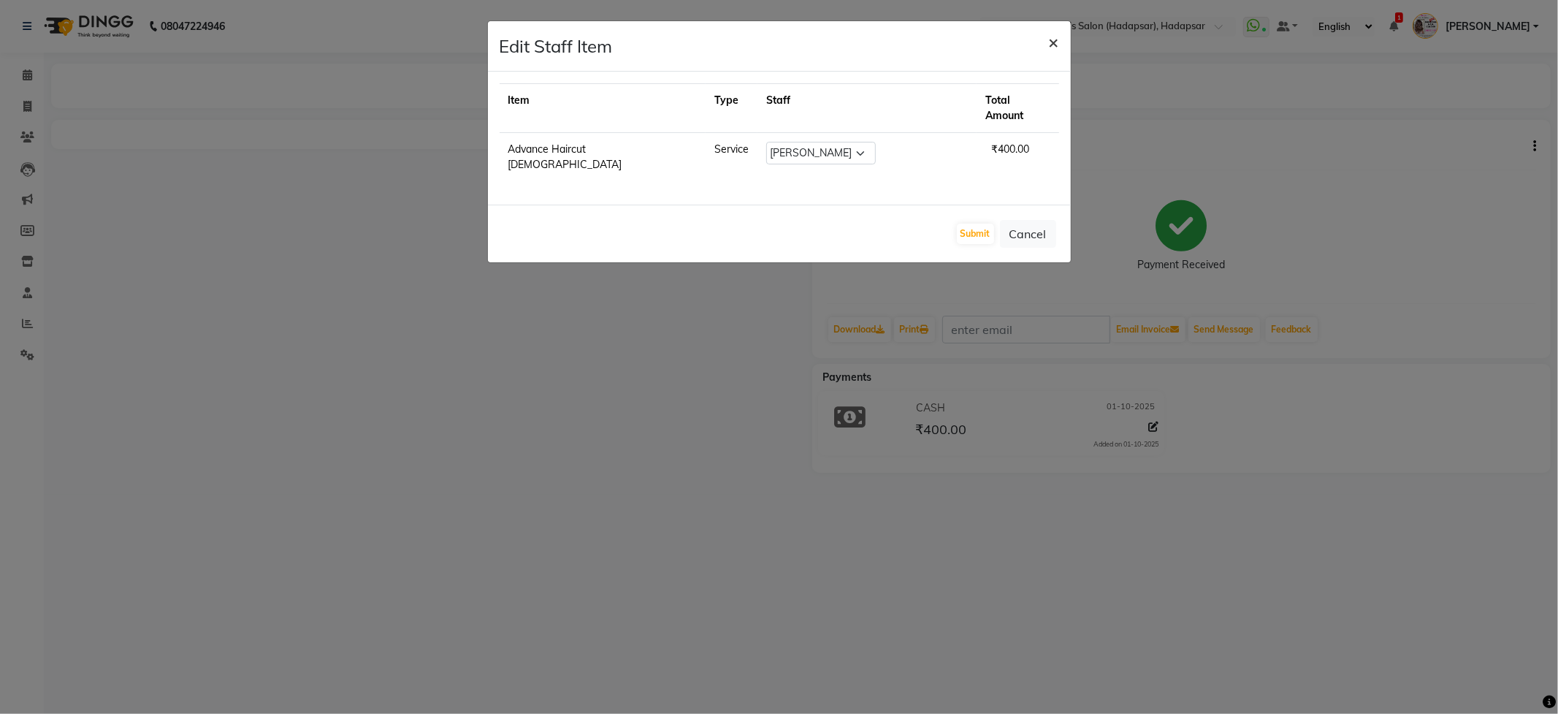
click at [1059, 41] on button "×" at bounding box center [1054, 41] width 34 height 41
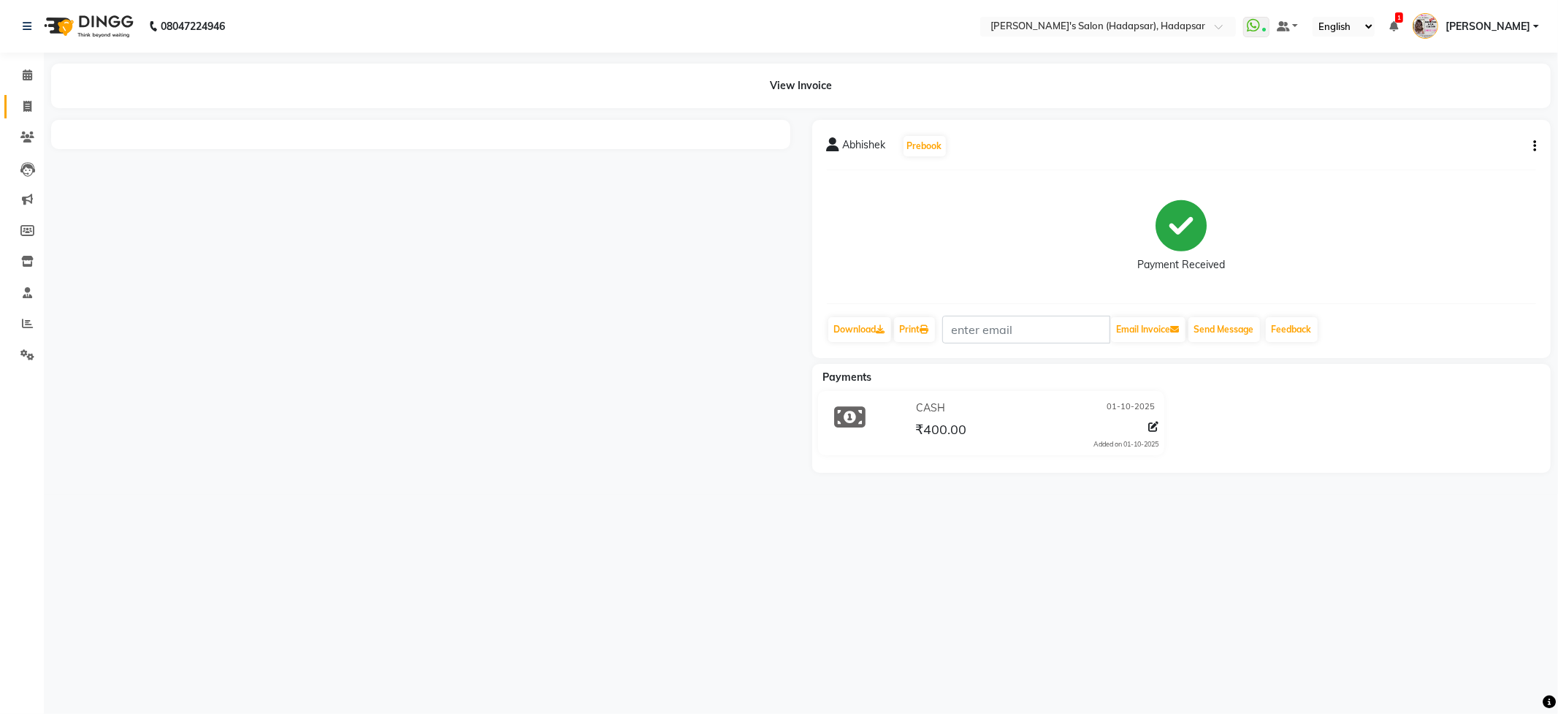
click at [26, 95] on link "Invoice" at bounding box center [21, 107] width 35 height 24
select select "108"
select select "service"
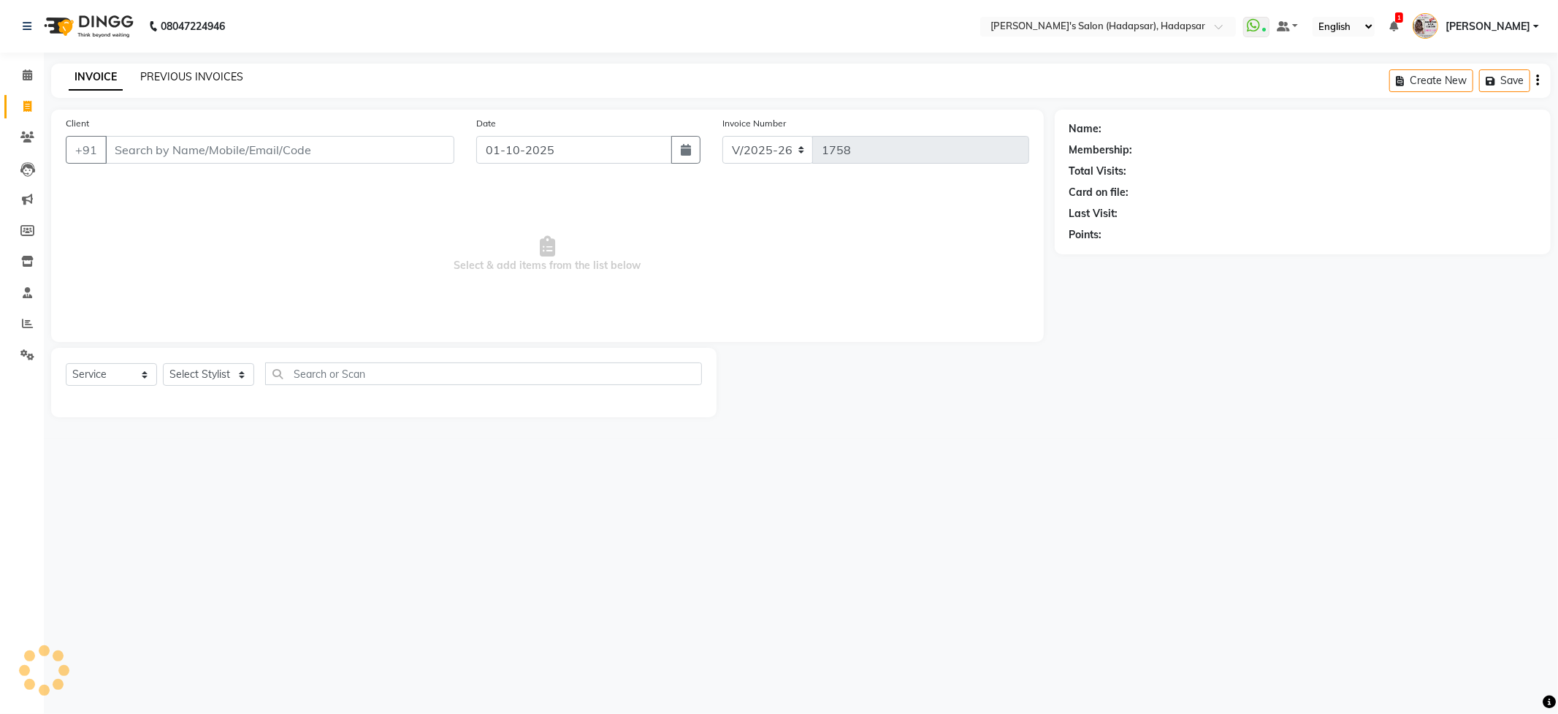
click at [203, 67] on div "INVOICE PREVIOUS INVOICES Create New Save" at bounding box center [801, 81] width 1500 height 34
select select "9451"
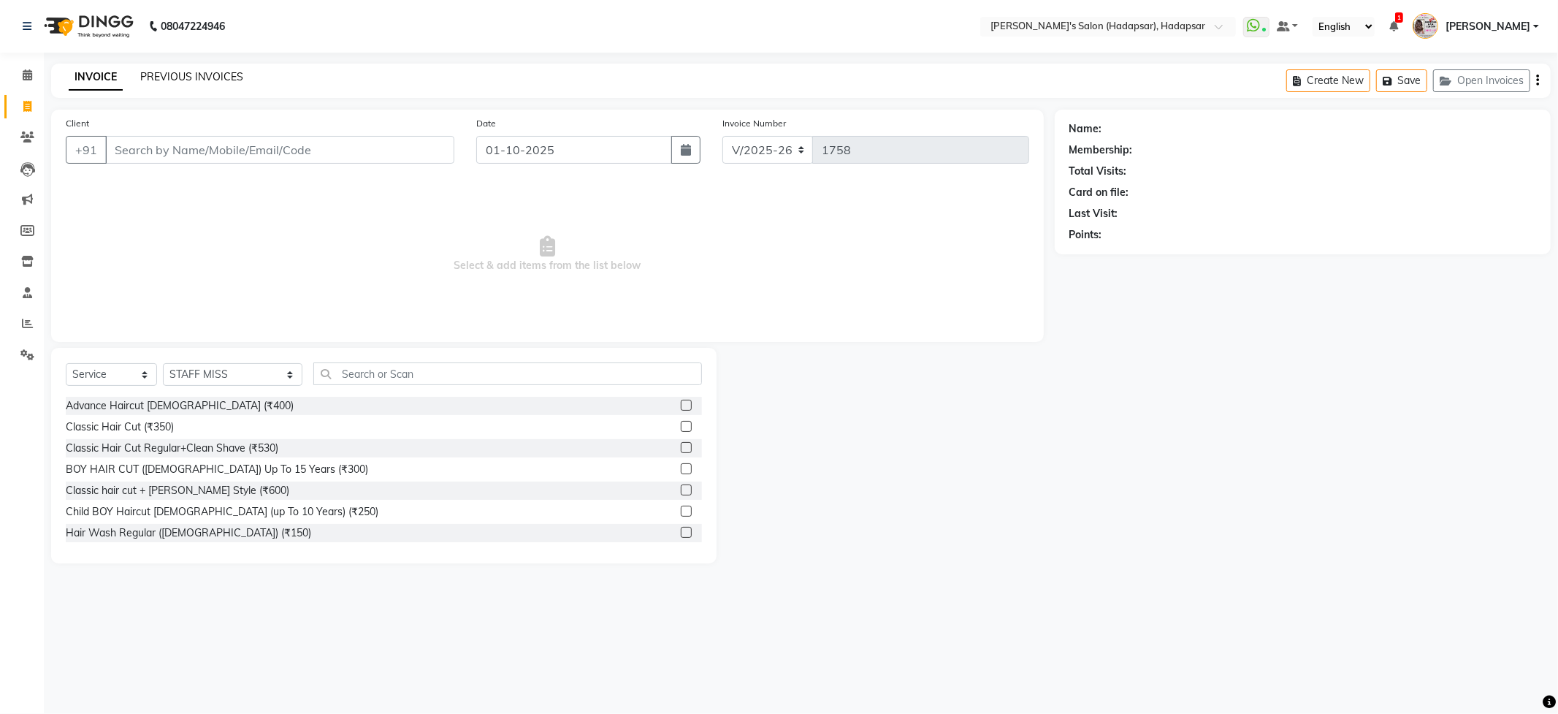
click at [203, 70] on link "PREVIOUS INVOICES" at bounding box center [191, 76] width 103 height 13
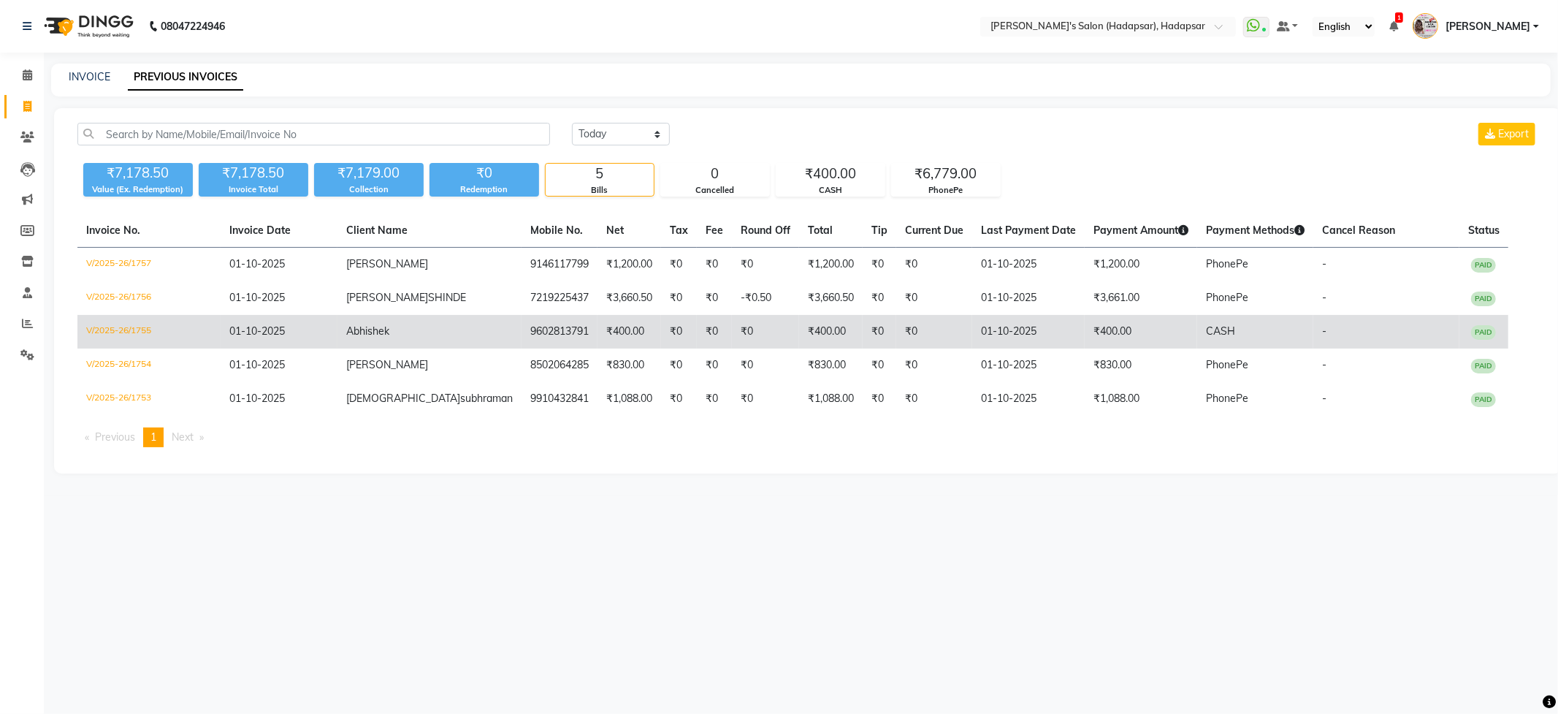
click at [258, 334] on span "01-10-2025" at bounding box center [257, 330] width 56 height 13
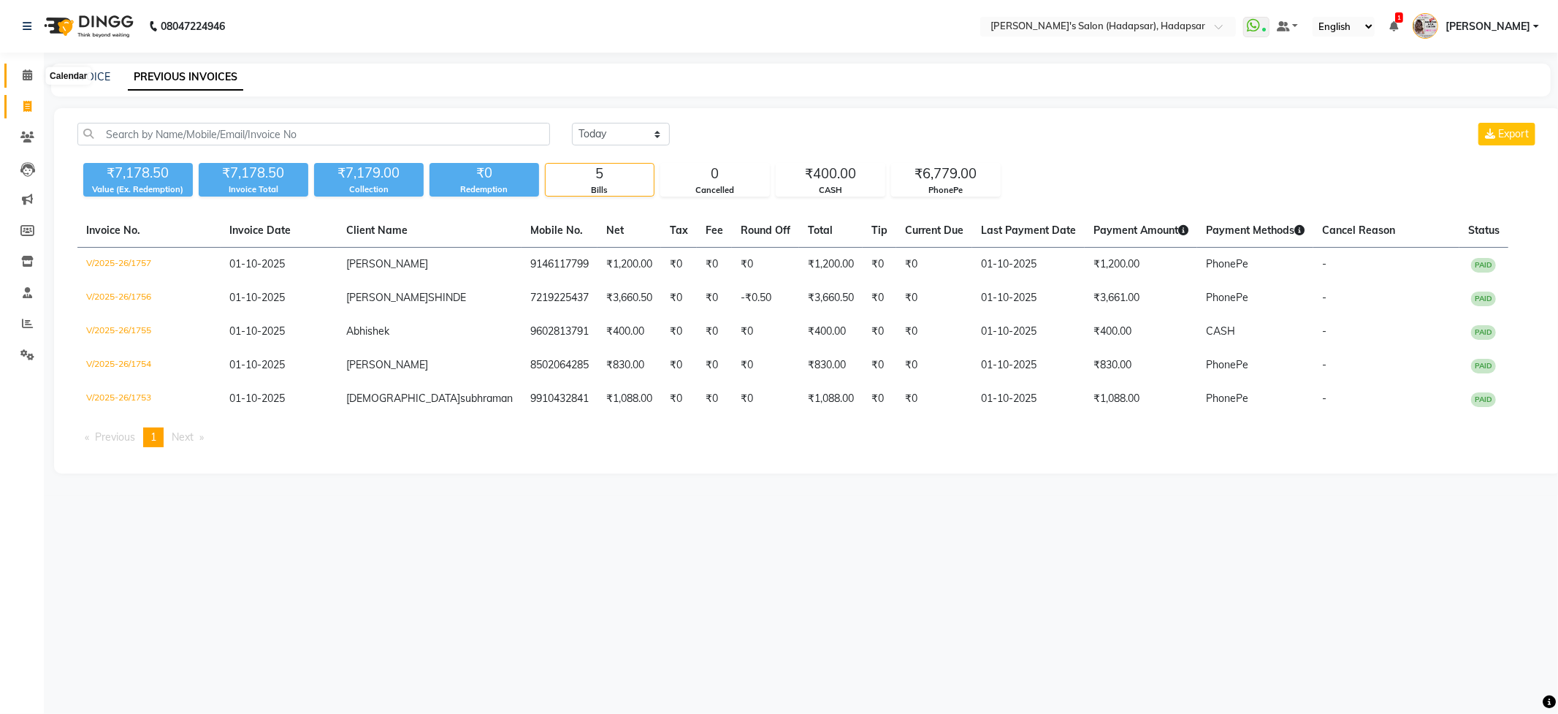
drag, startPoint x: 31, startPoint y: 69, endPoint x: 69, endPoint y: 73, distance: 38.2
click at [31, 70] on icon at bounding box center [27, 74] width 9 height 11
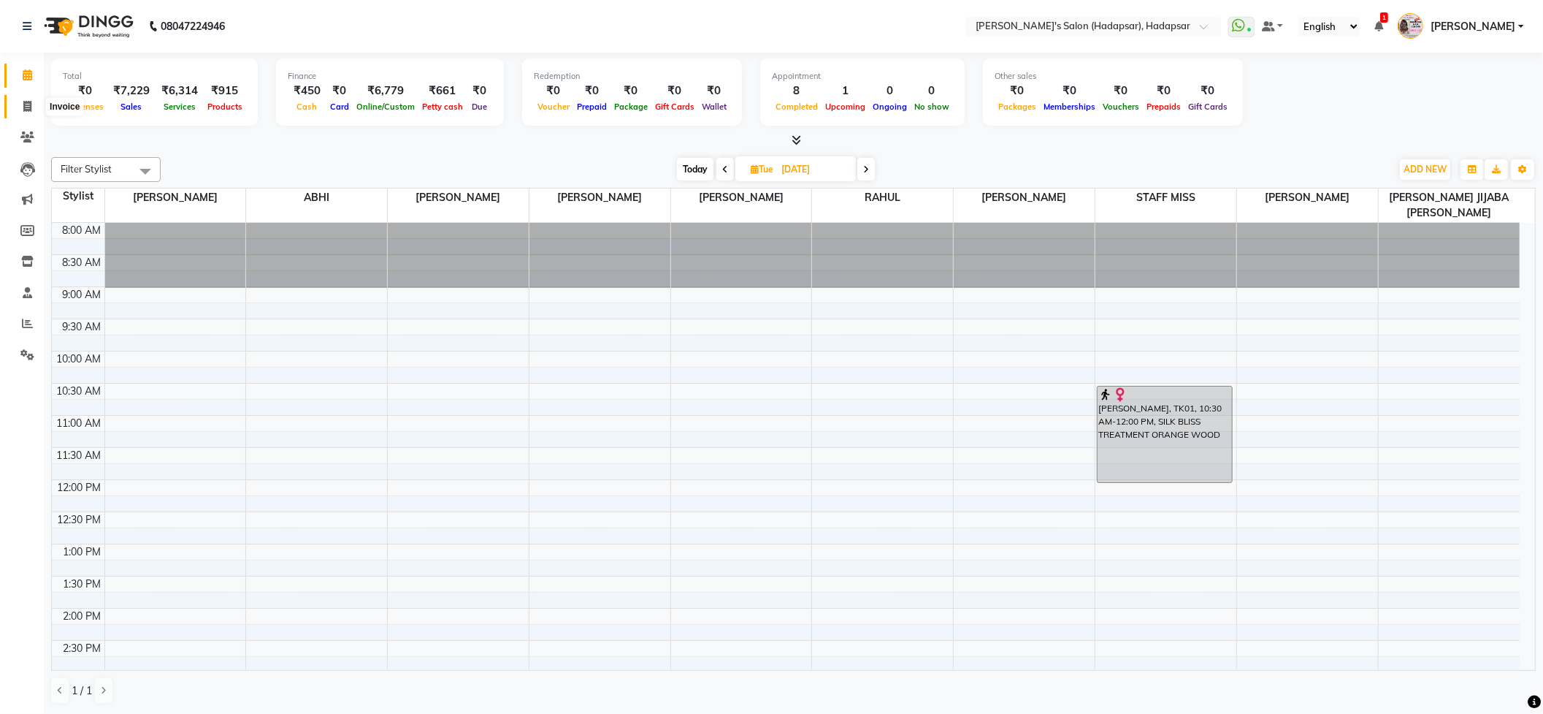
click at [33, 109] on span at bounding box center [28, 107] width 26 height 17
select select "108"
select select "service"
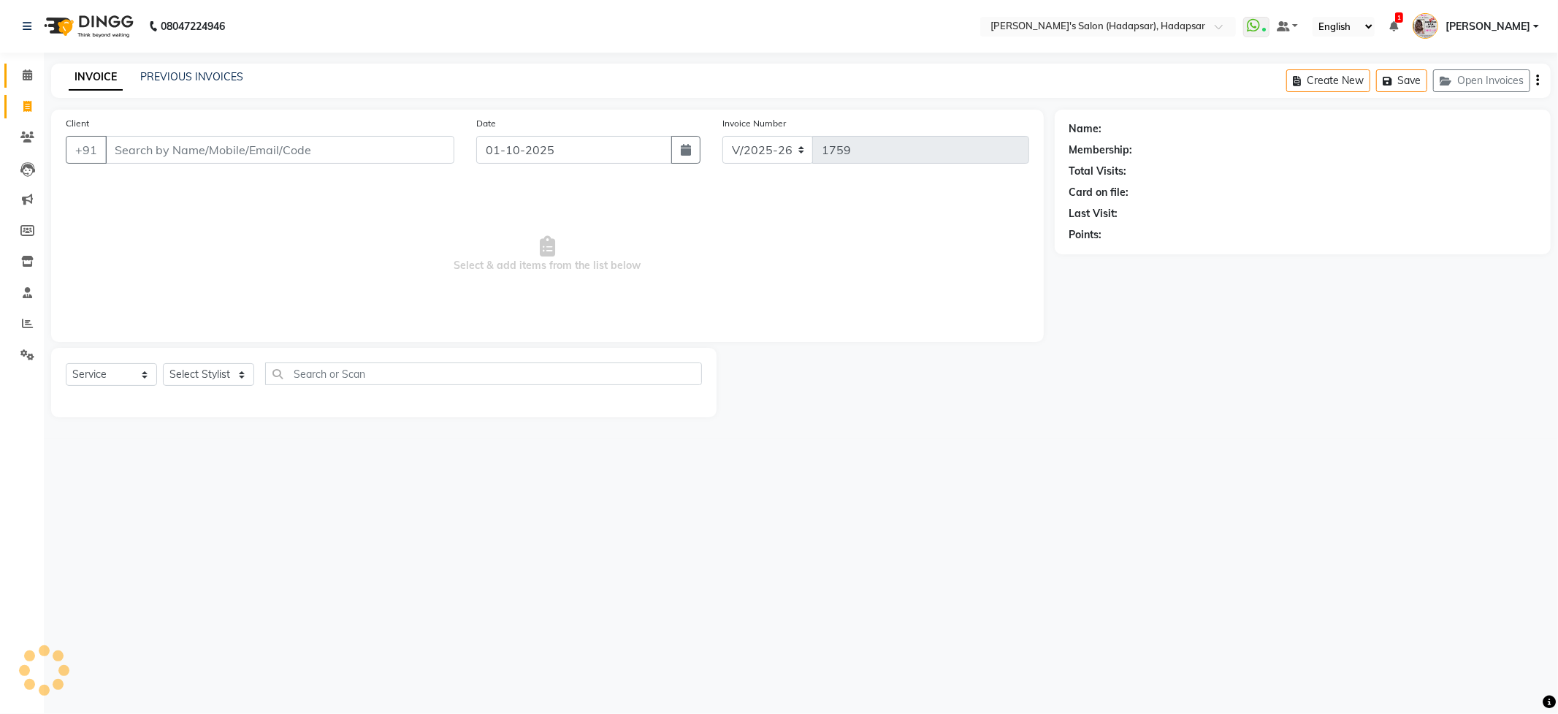
select select "9451"
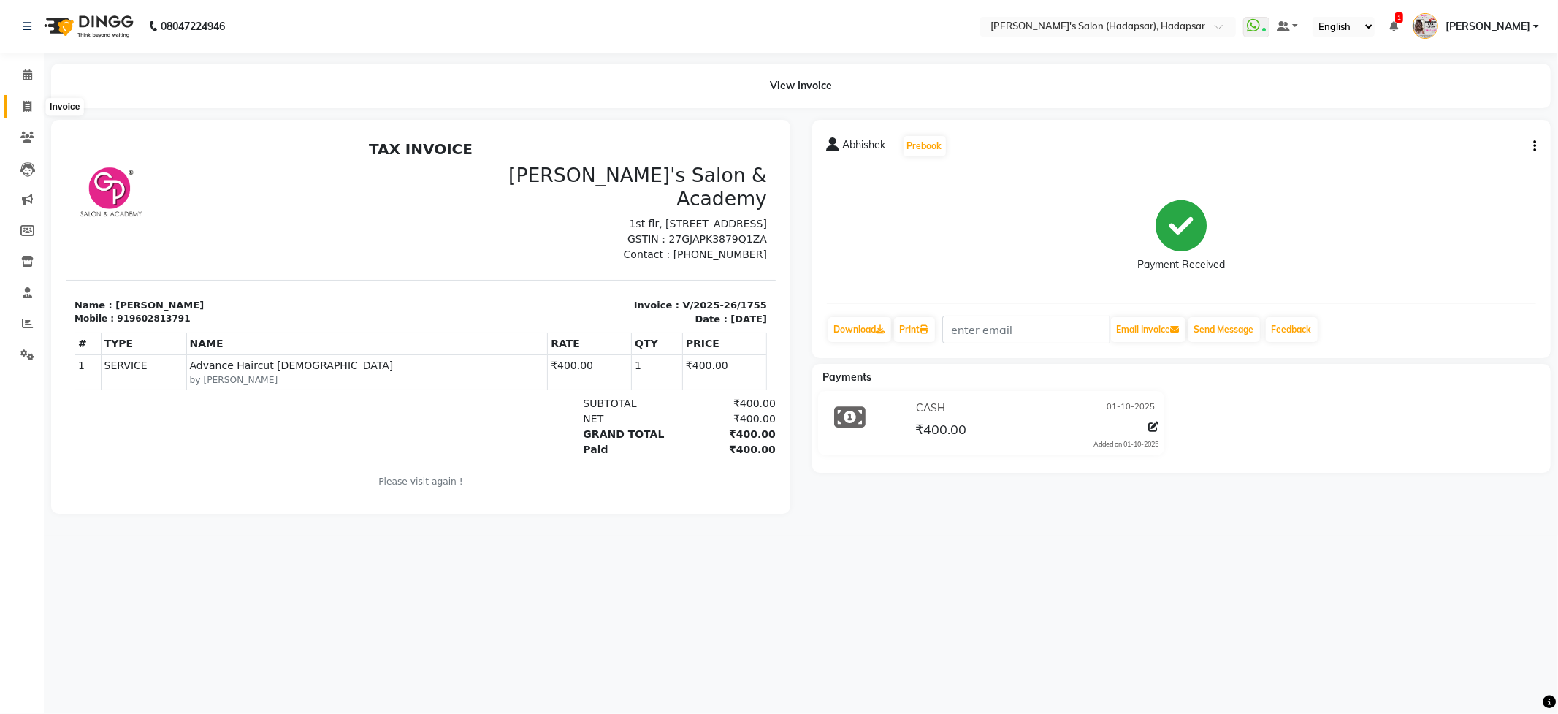
click at [32, 99] on span at bounding box center [28, 107] width 26 height 17
select select "108"
select select "service"
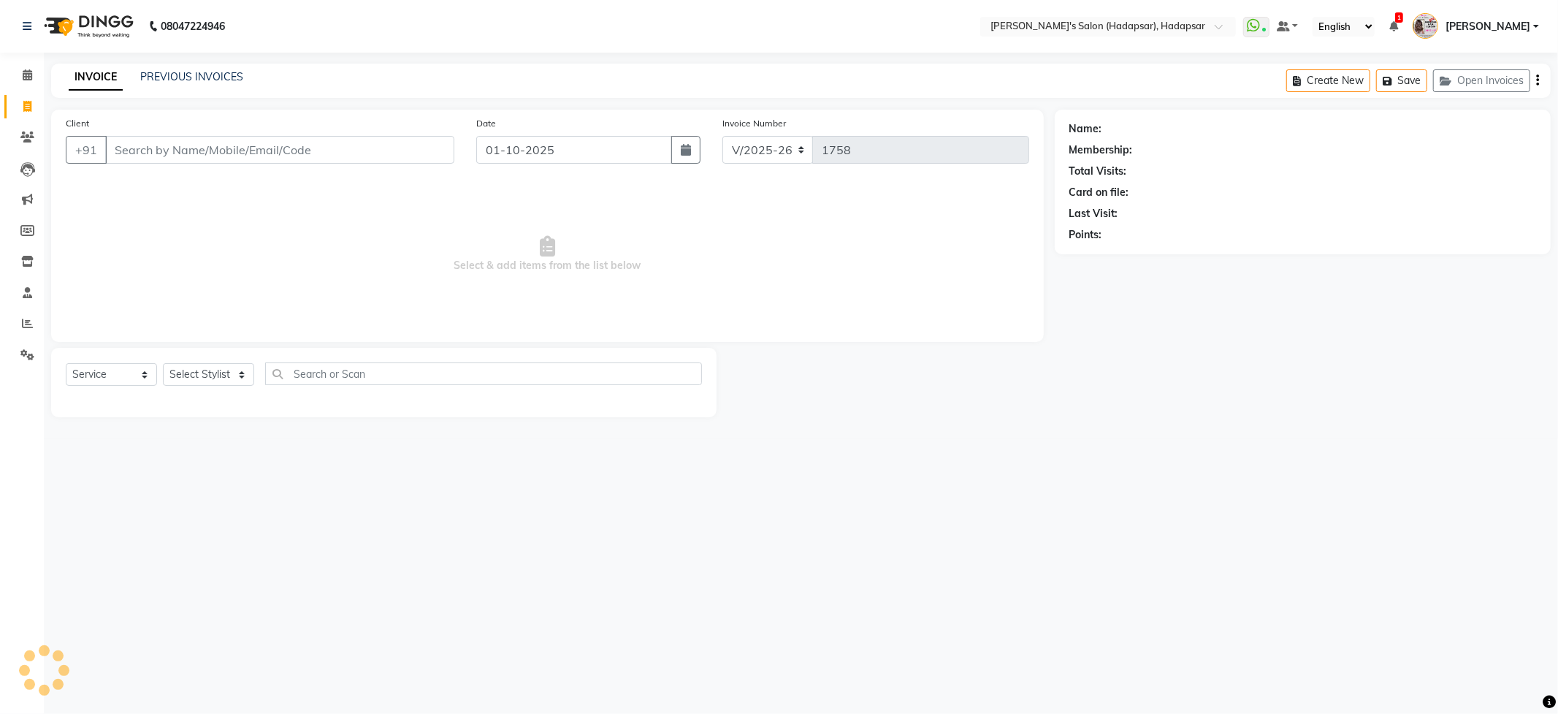
select select "9451"
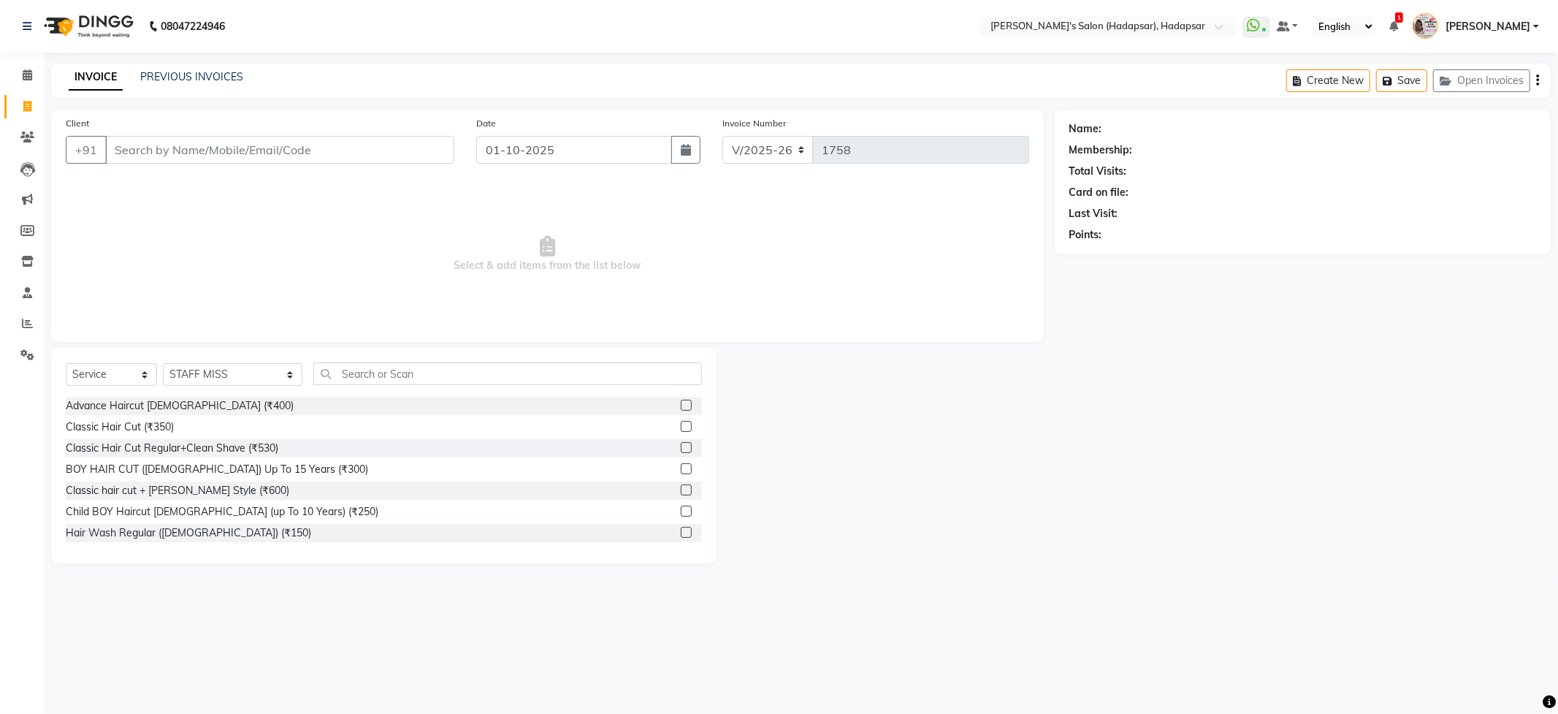
click at [134, 155] on input "Client" at bounding box center [279, 150] width 349 height 28
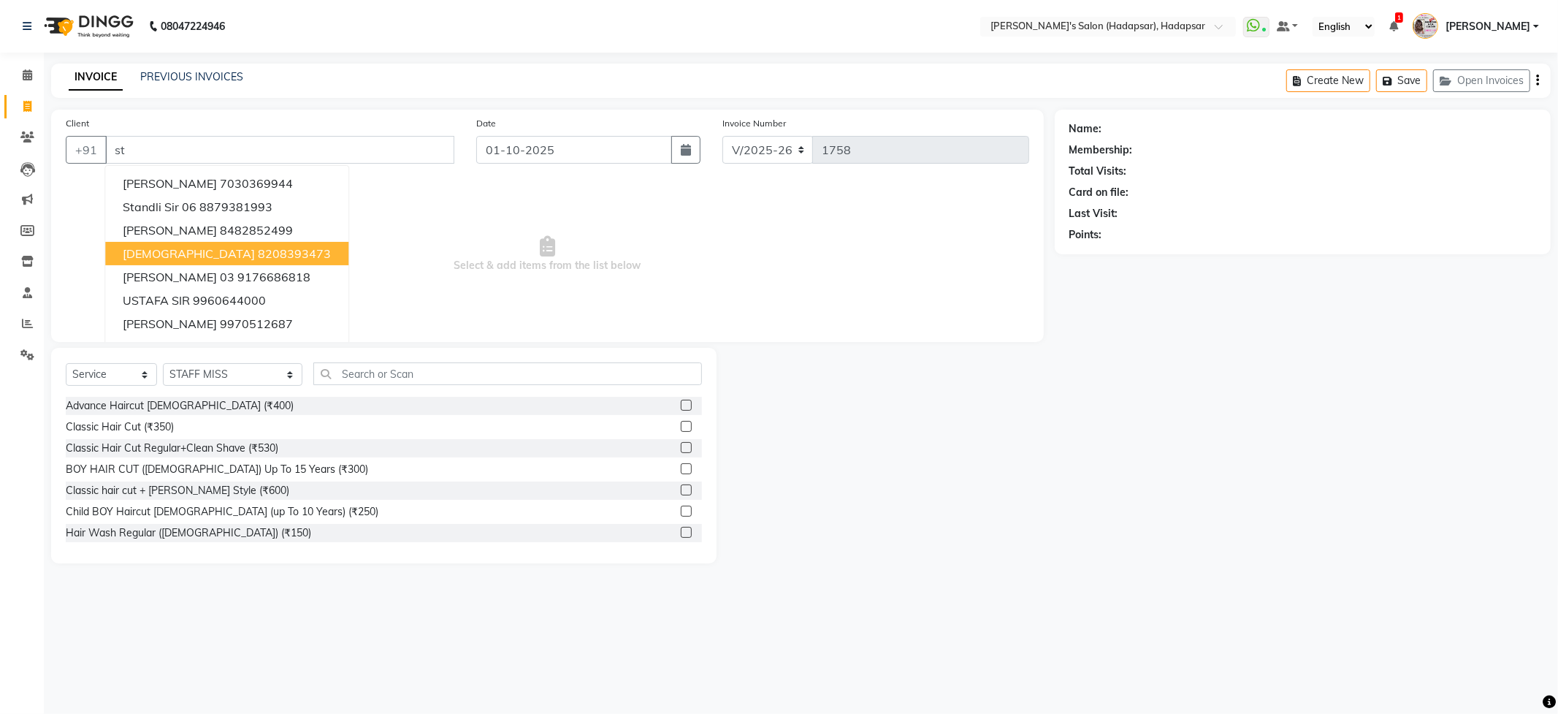
type input "s"
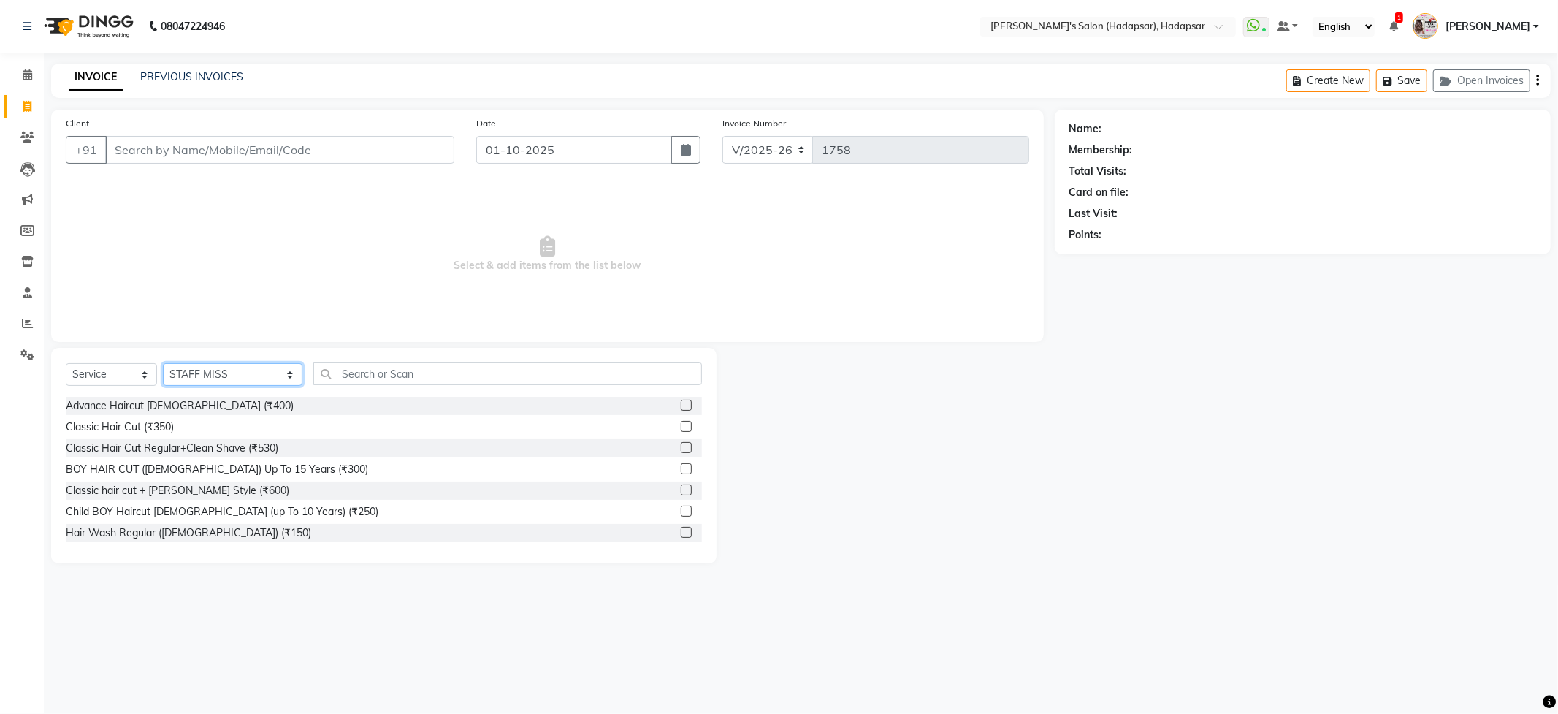
click at [253, 375] on select "Select Stylist ABHI AJINATH RATHOD APEKSHA GAIKWAD MANAGER PAVAN PRIYA DAREKAR …" at bounding box center [233, 374] width 140 height 23
select select "85655"
click at [163, 363] on select "Select Stylist ABHI AJINATH RATHOD APEKSHA GAIKWAD MANAGER PAVAN PRIYA DAREKAR …" at bounding box center [233, 374] width 140 height 23
click at [361, 362] on input "text" at bounding box center [507, 373] width 388 height 23
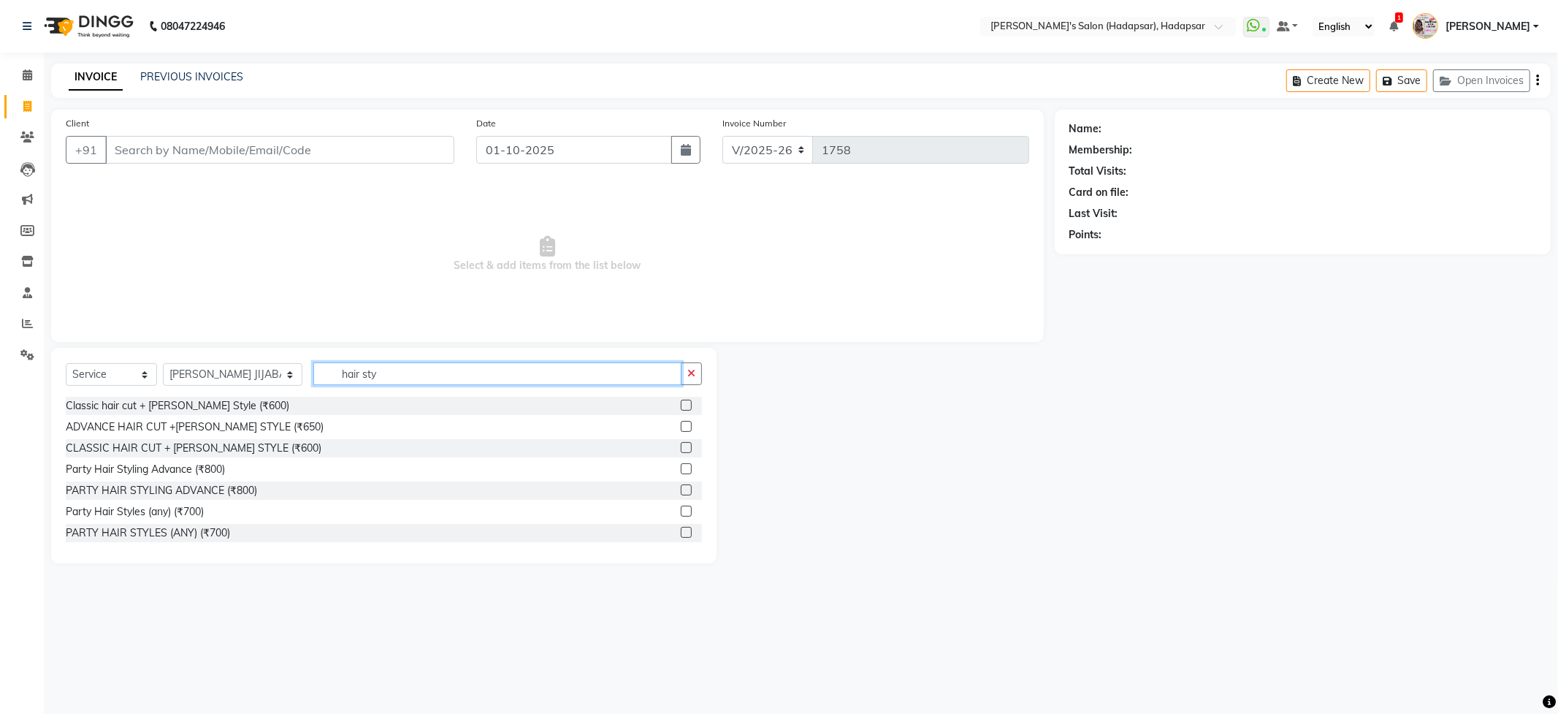
scroll to position [1, 0]
click at [392, 375] on input "hair sty" at bounding box center [496, 373] width 367 height 23
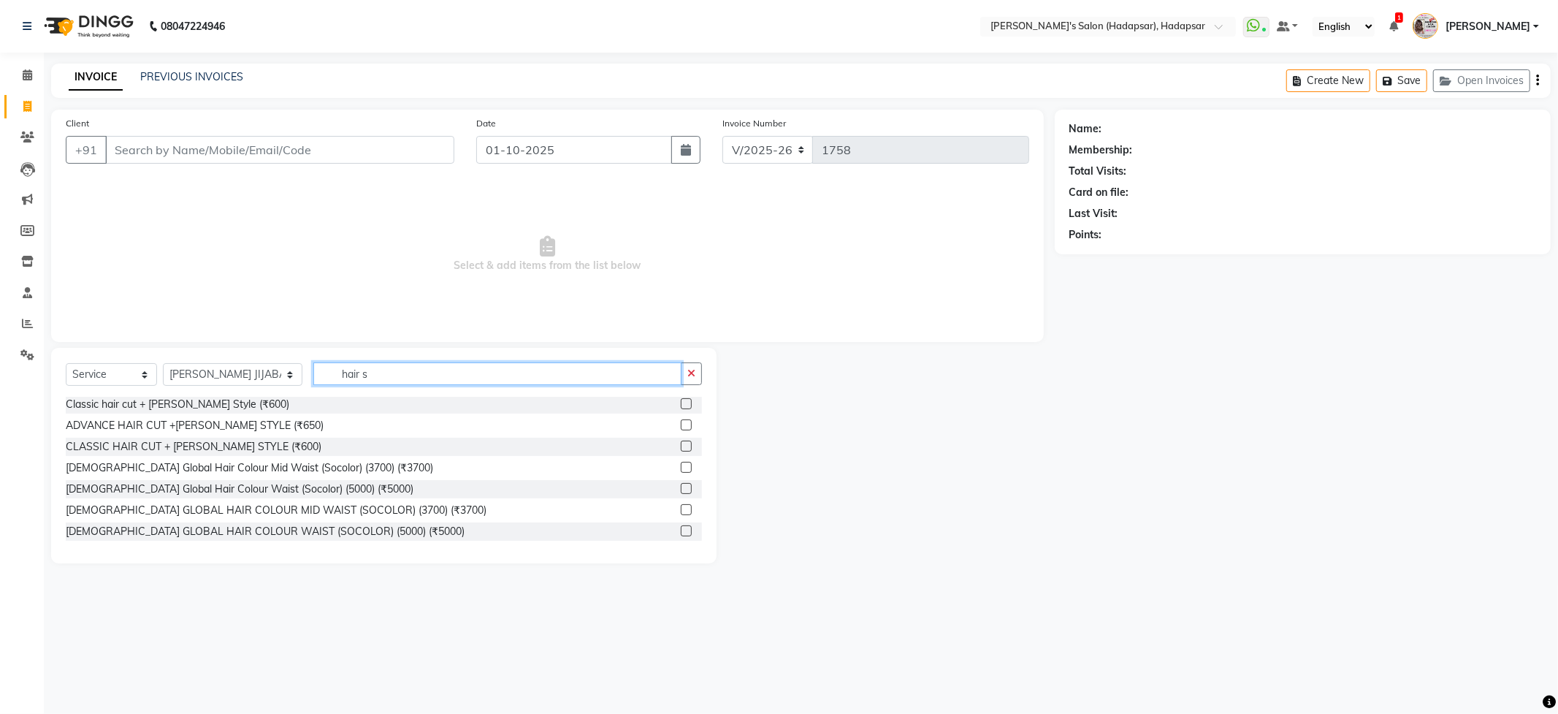
scroll to position [44, 0]
type input "hair s"
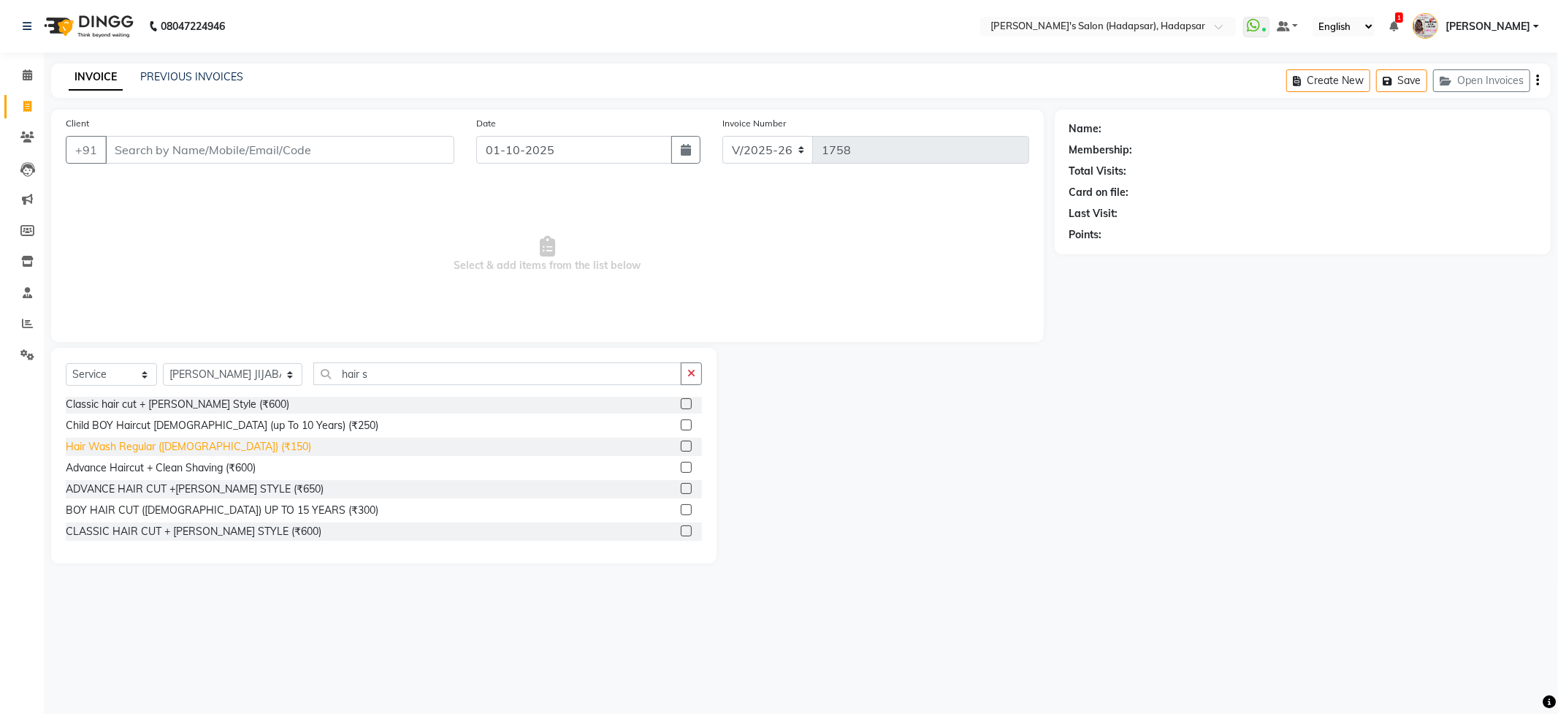
drag, startPoint x: 170, startPoint y: 440, endPoint x: 186, endPoint y: 447, distance: 17.0
click at [171, 441] on div "Hair Wash Regular ([DEMOGRAPHIC_DATA]) (₹150)" at bounding box center [188, 446] width 245 height 15
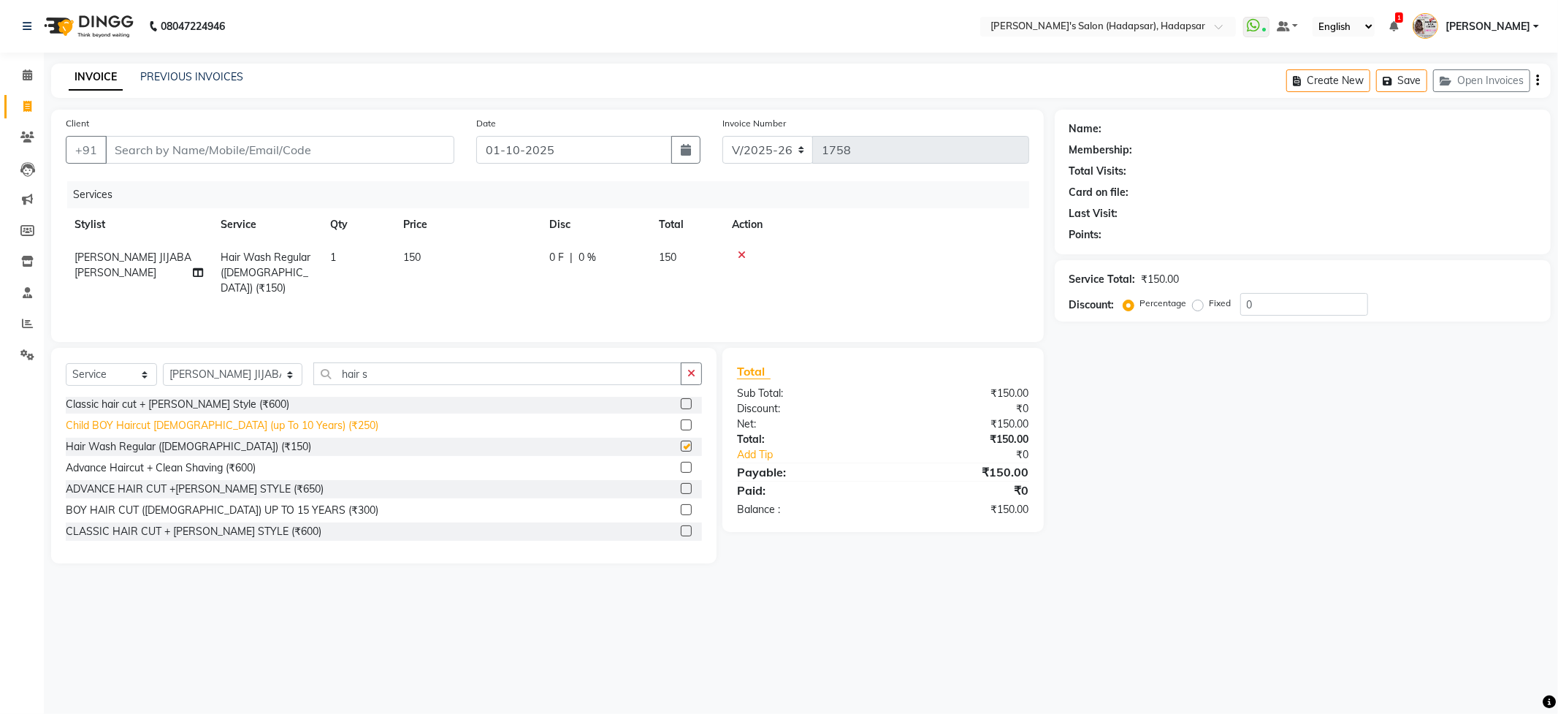
checkbox input "false"
click at [416, 258] on span "150" at bounding box center [412, 257] width 18 height 13
select select "85655"
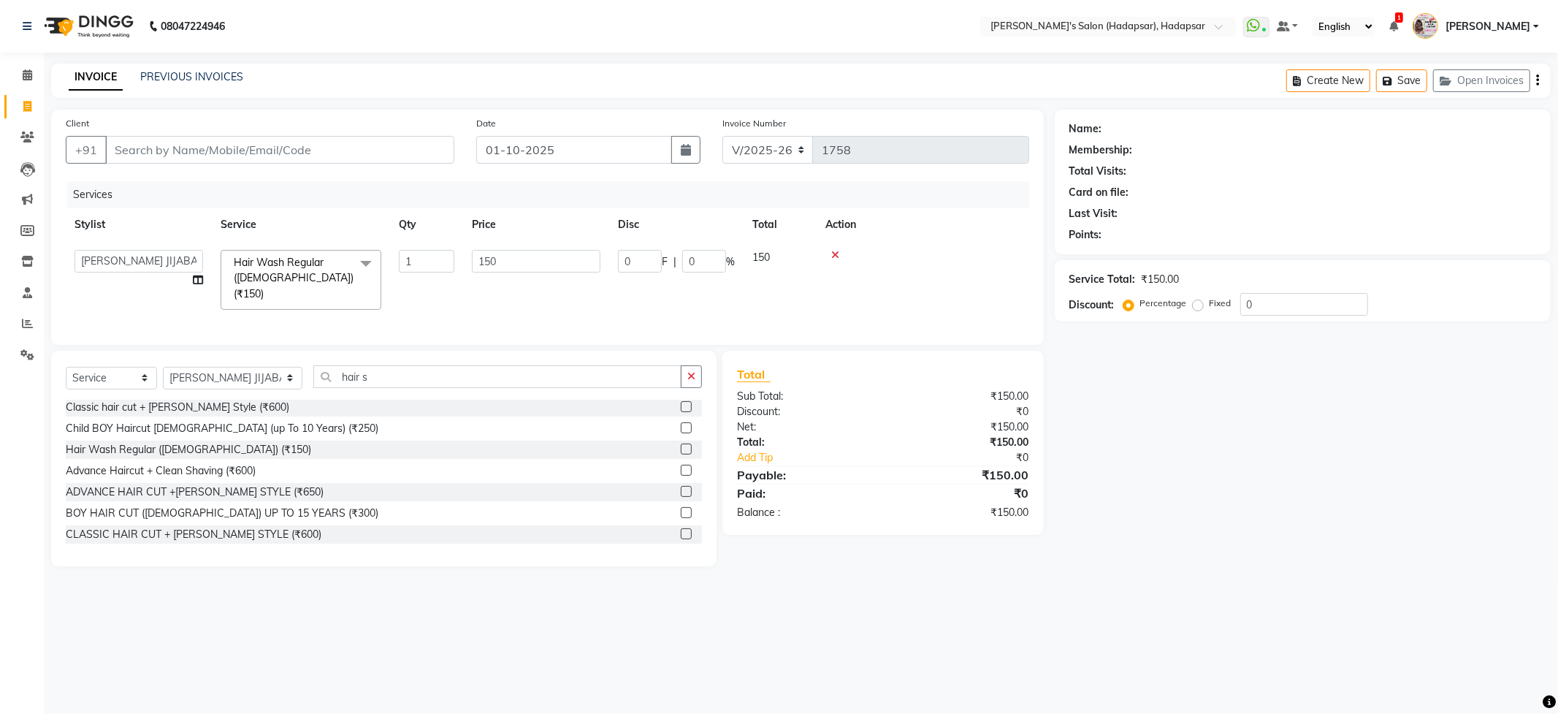
click at [325, 255] on span "Hair Wash Regular (MALE) (₹150) x" at bounding box center [294, 278] width 129 height 47
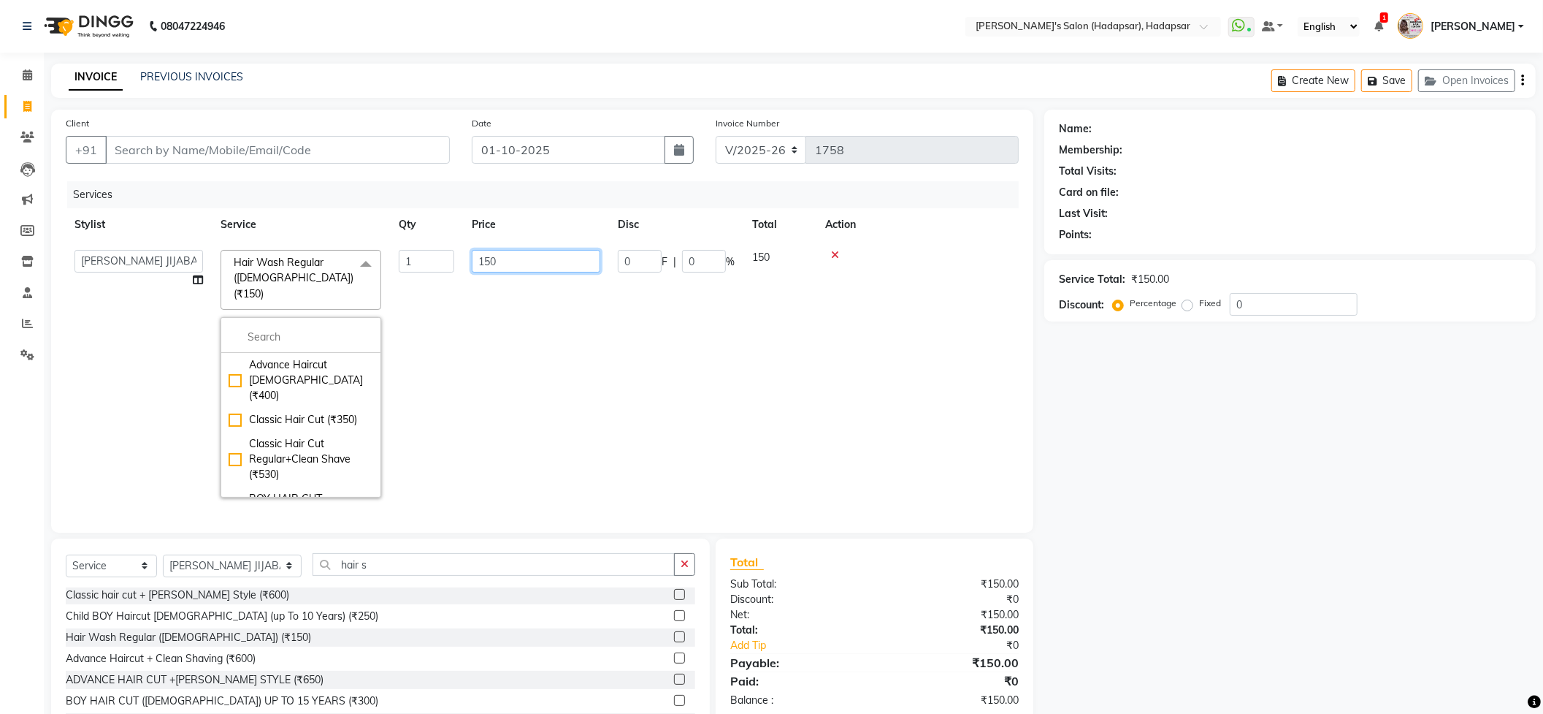
click at [515, 261] on input "150" at bounding box center [536, 261] width 129 height 23
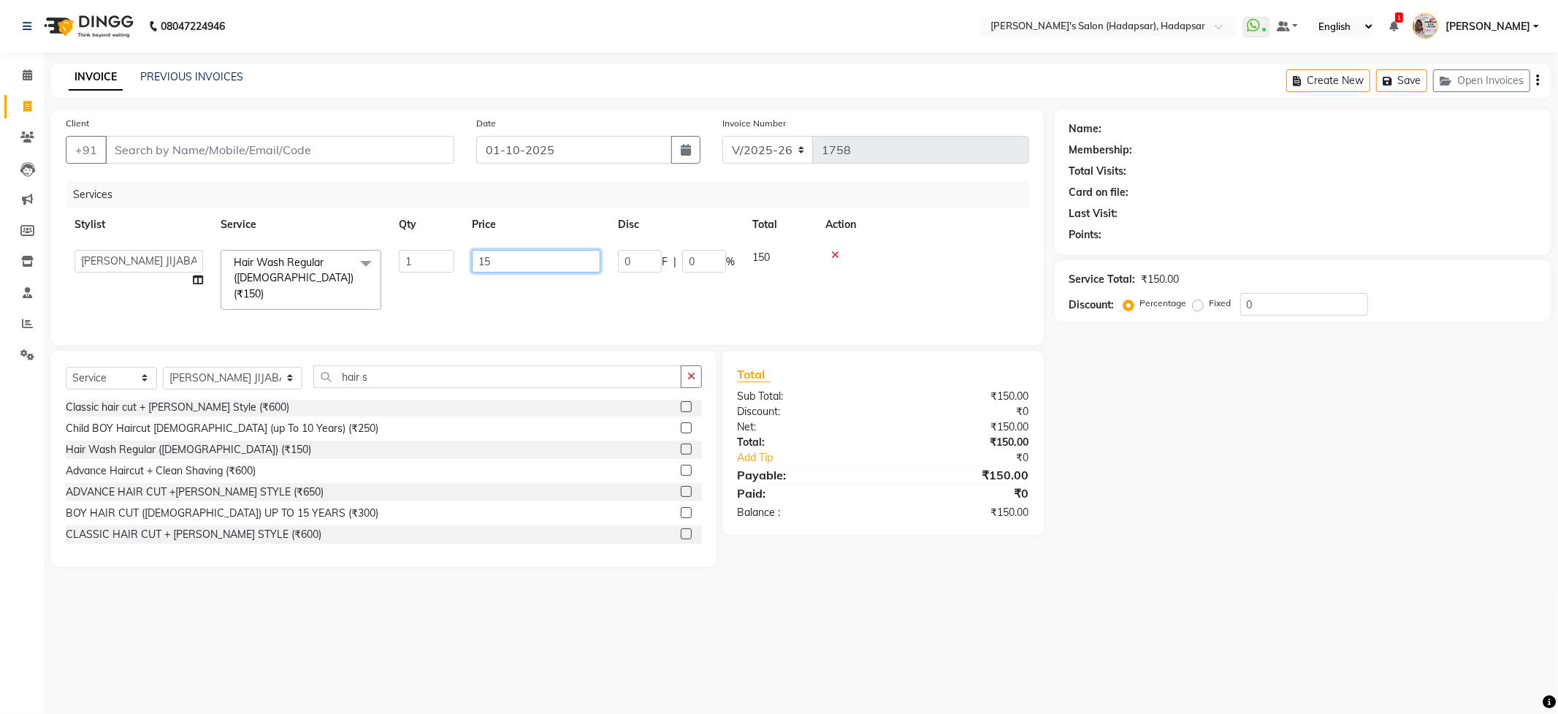
type input "1"
type input "50"
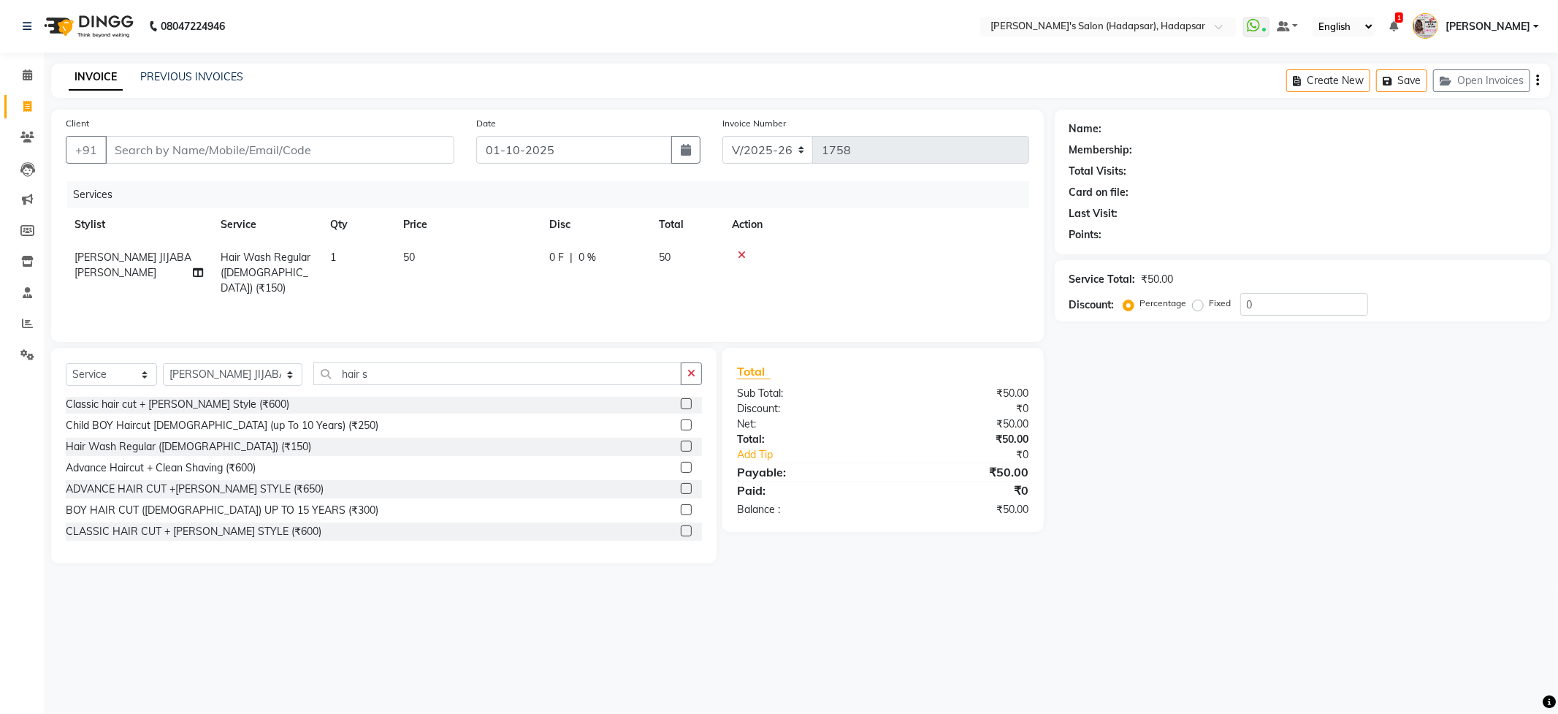
click at [503, 278] on td "50" at bounding box center [467, 273] width 146 height 64
select select "85655"
click at [261, 143] on input "Client" at bounding box center [279, 150] width 349 height 28
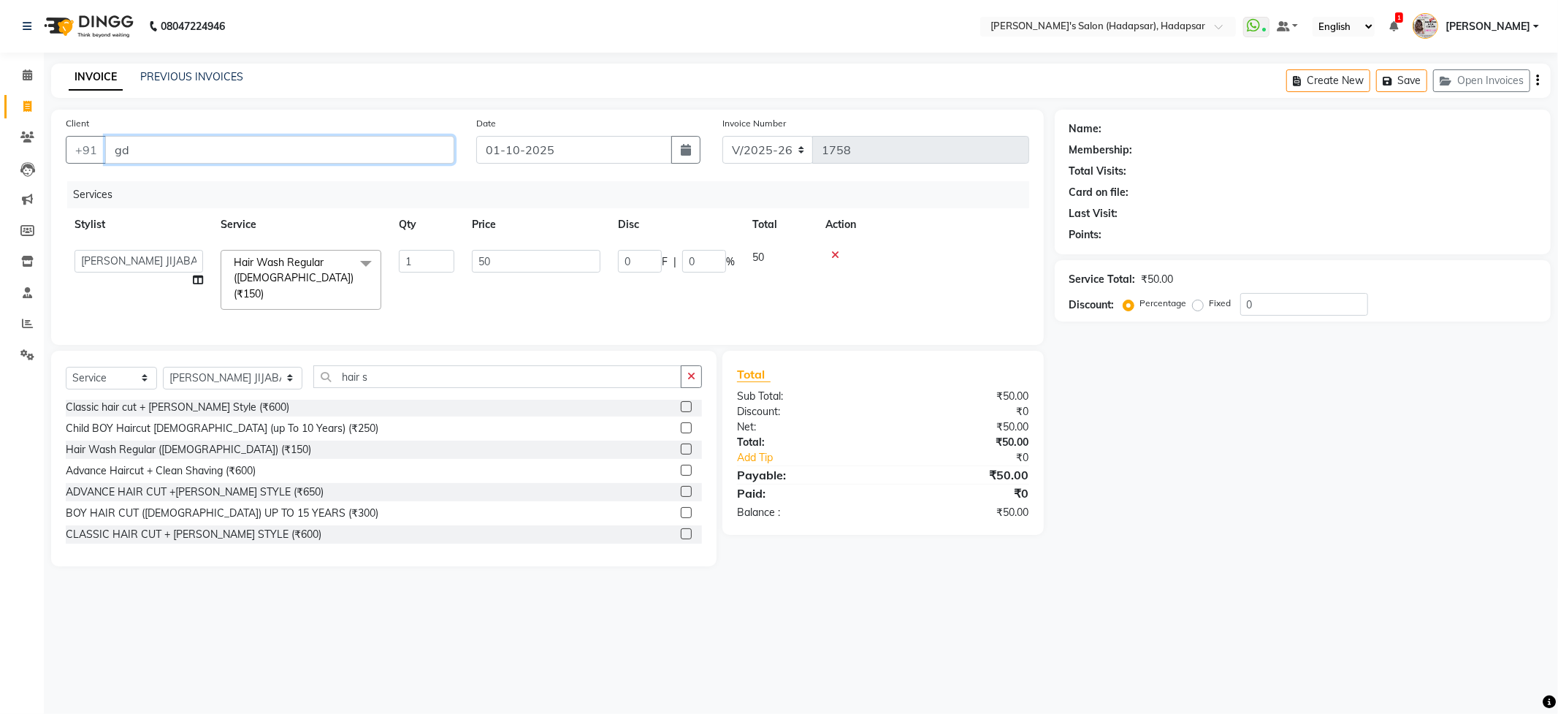
type input "g"
click at [237, 183] on span "9146656" at bounding box center [248, 183] width 51 height 15
type input "9146656751"
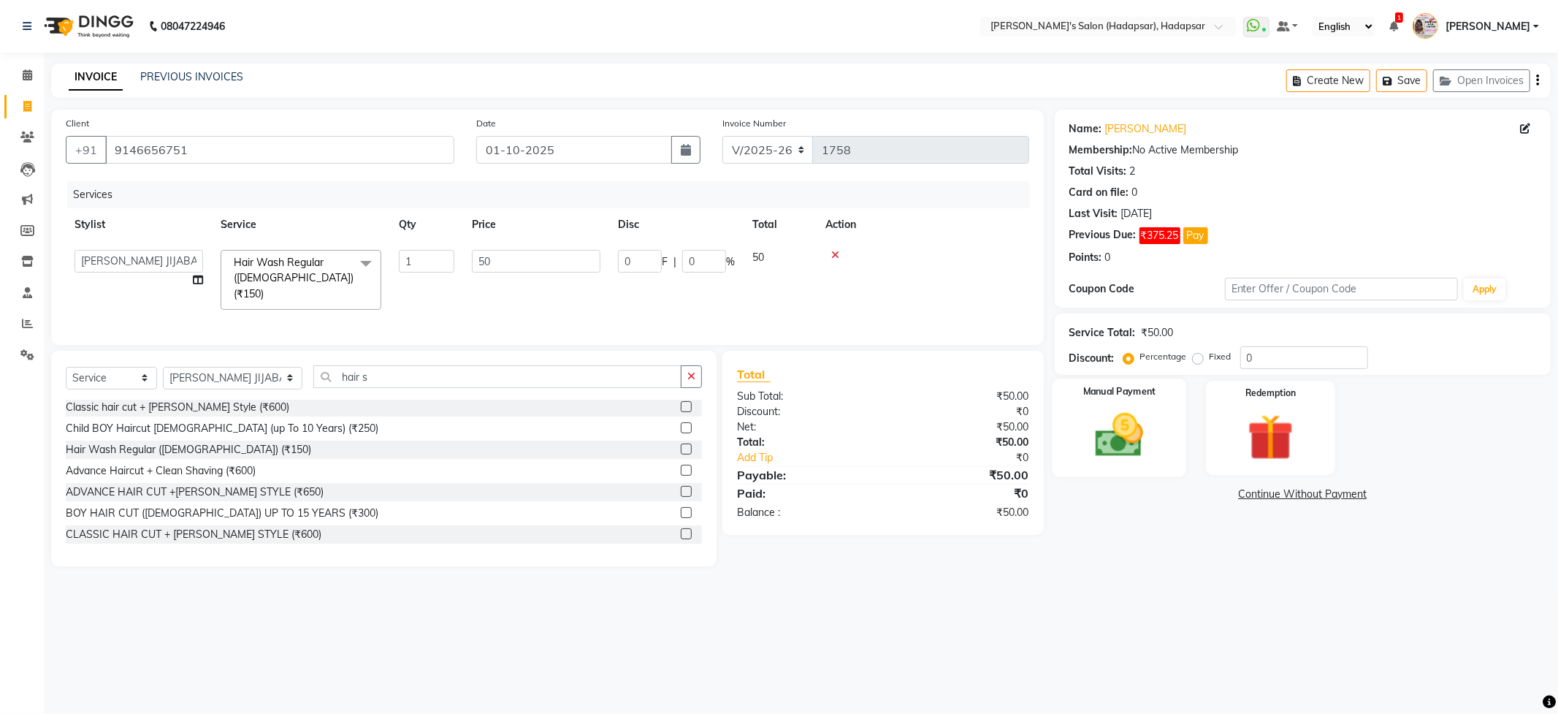
click at [1137, 424] on img at bounding box center [1119, 436] width 78 height 56
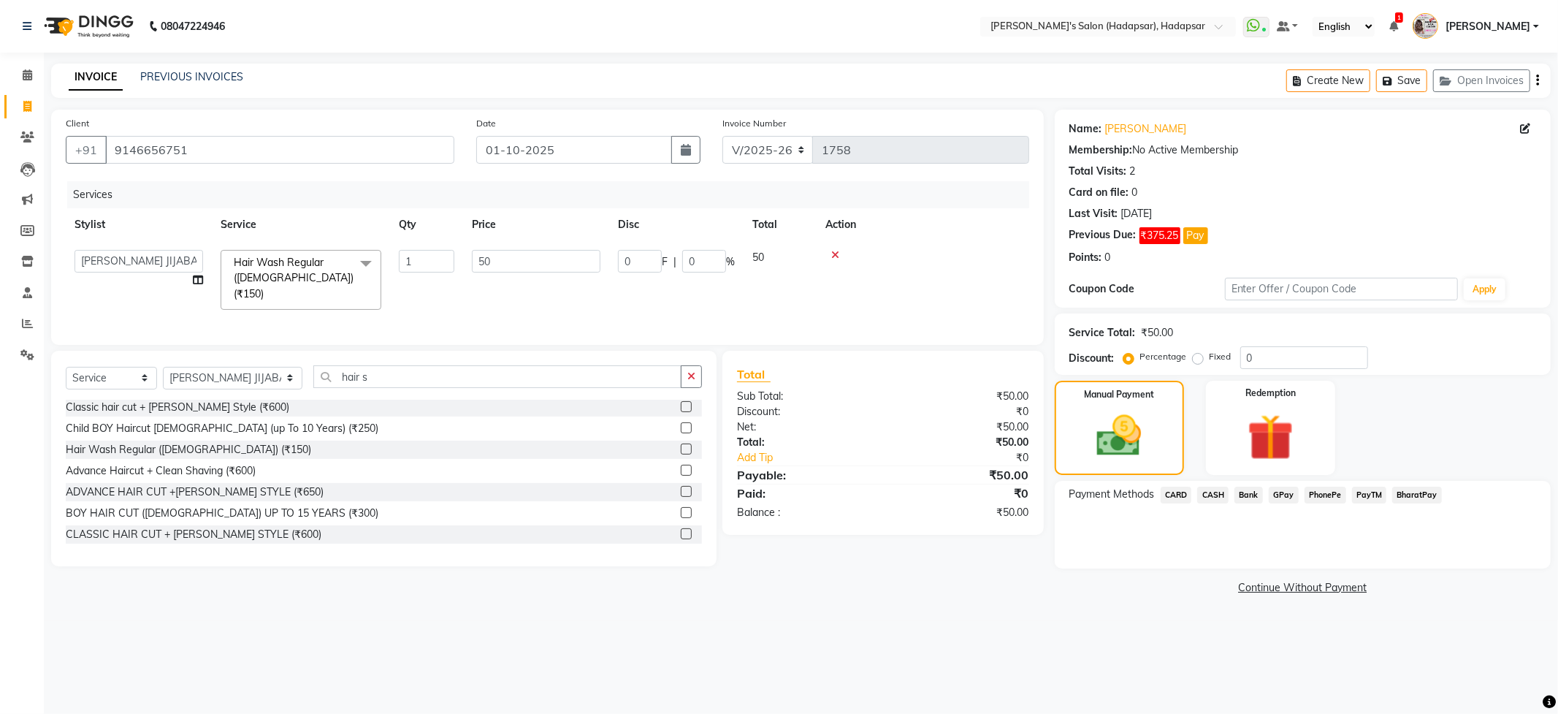
drag, startPoint x: 1208, startPoint y: 495, endPoint x: 1240, endPoint y: 495, distance: 31.4
click at [1210, 495] on span "CASH" at bounding box center [1212, 494] width 31 height 17
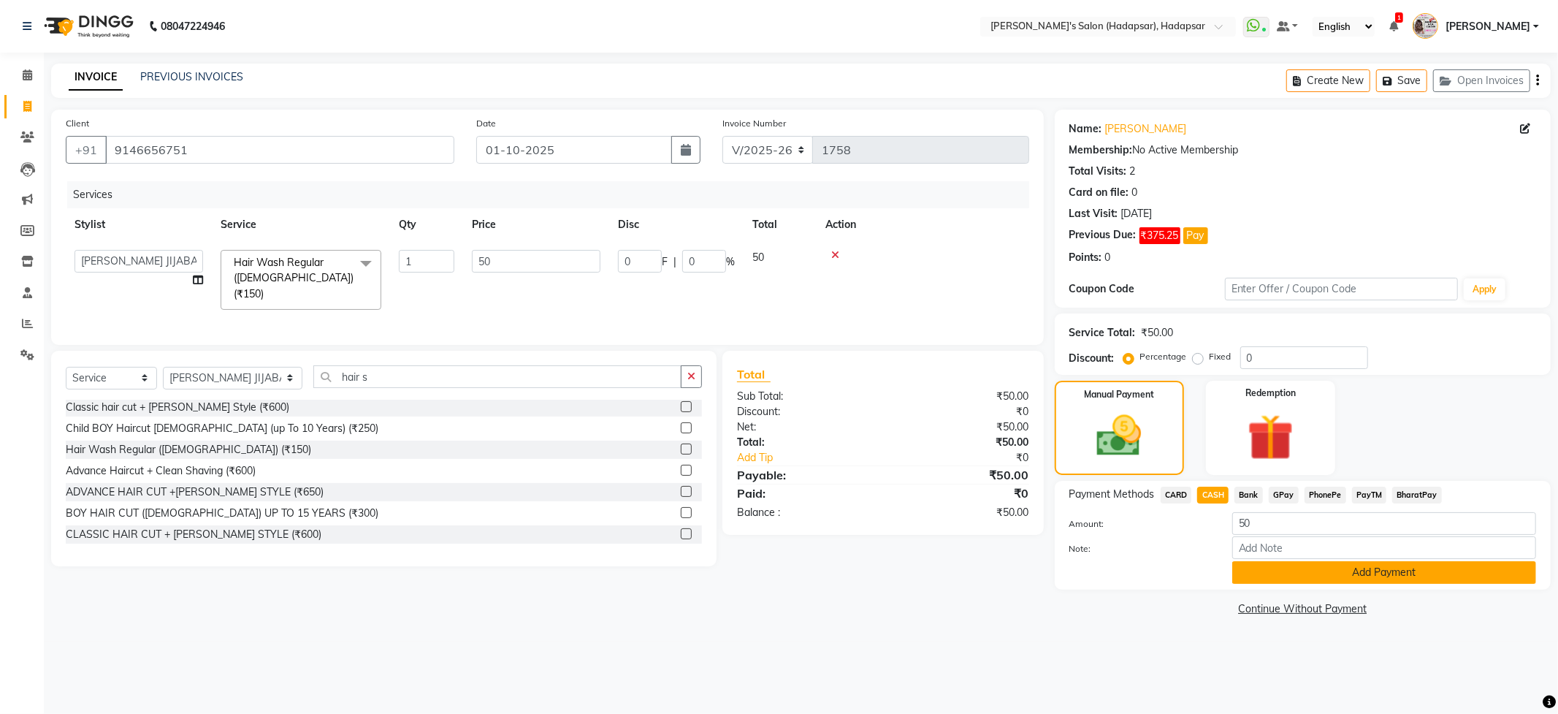
click at [1278, 573] on button "Add Payment" at bounding box center [1384, 572] width 304 height 23
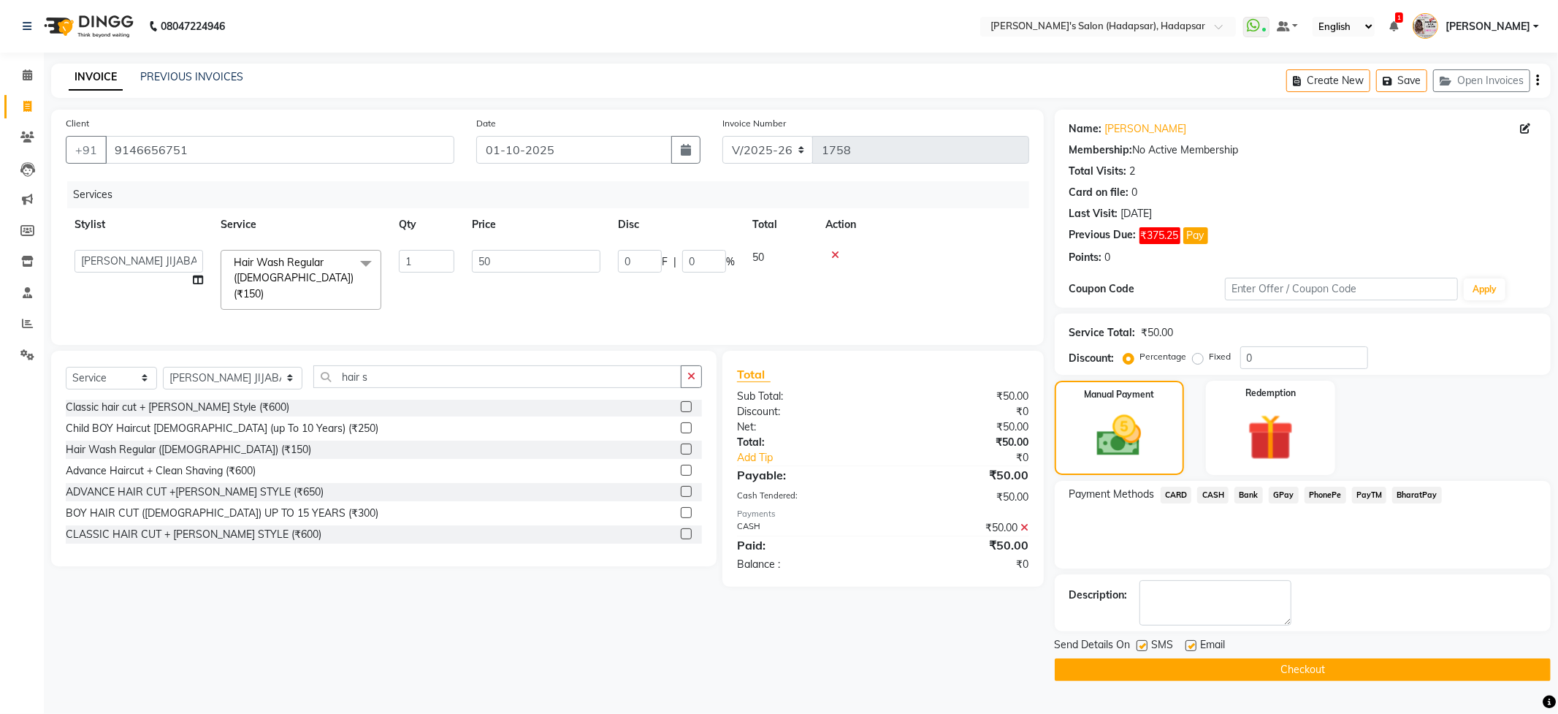
click at [1256, 667] on button "Checkout" at bounding box center [1303, 669] width 496 height 23
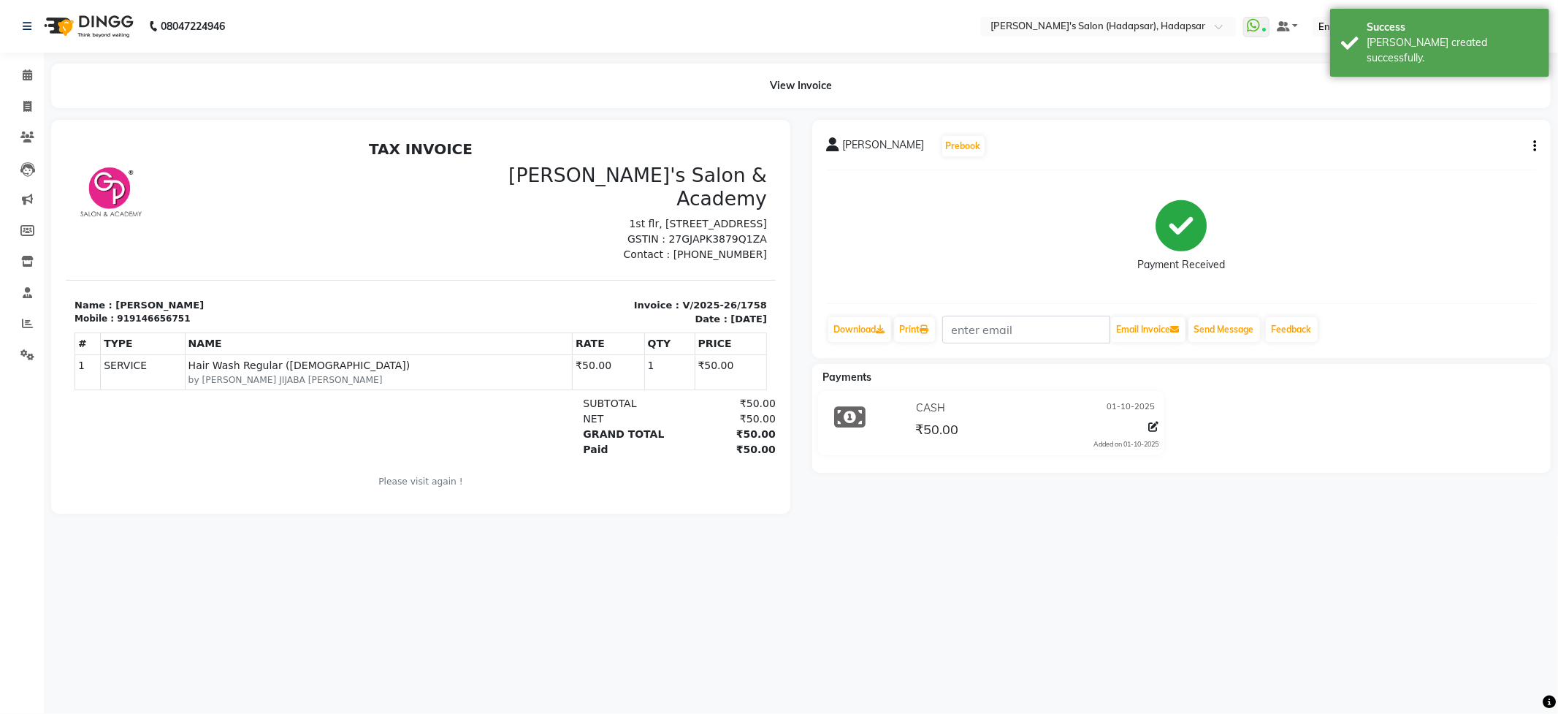
select select "service"
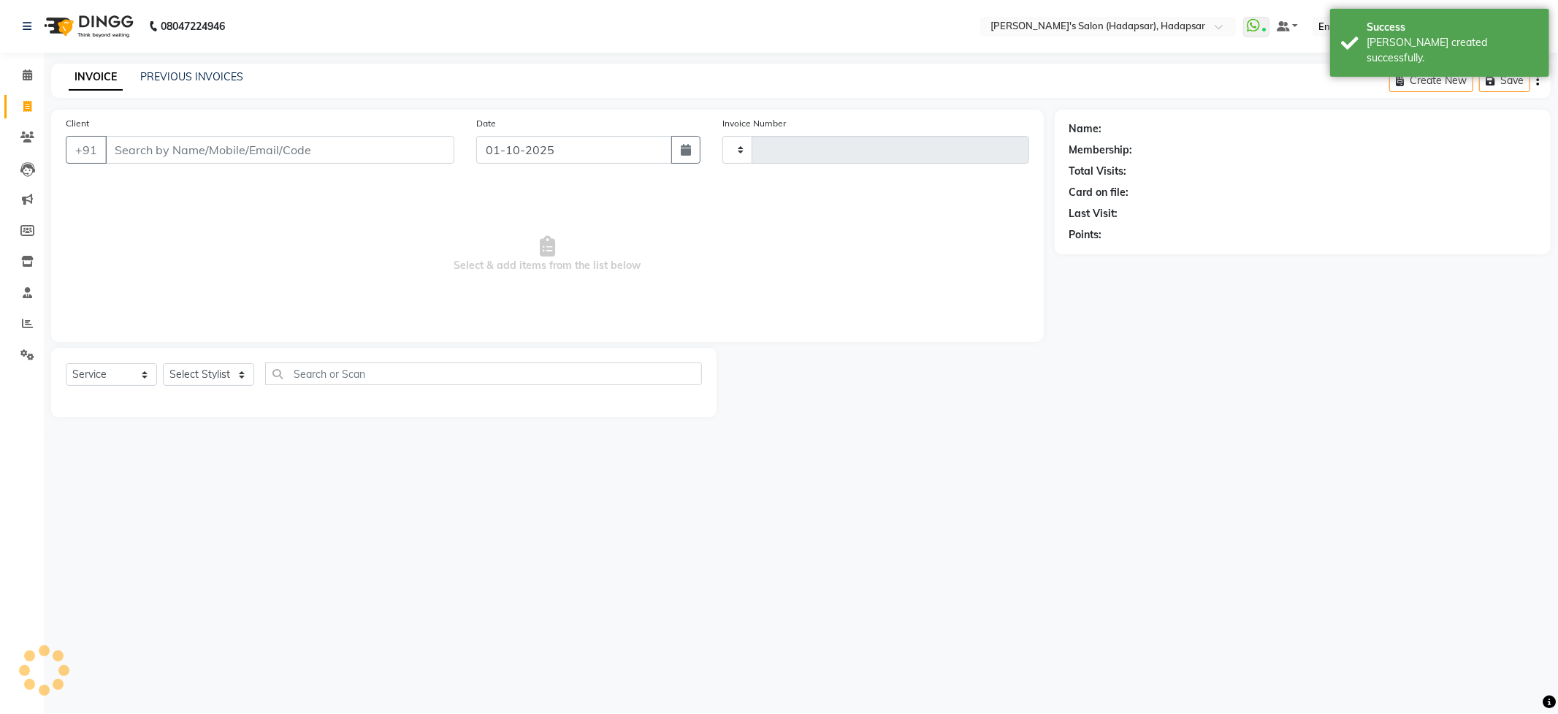
type input "1759"
select select "108"
